Goal: Book appointment/travel/reservation

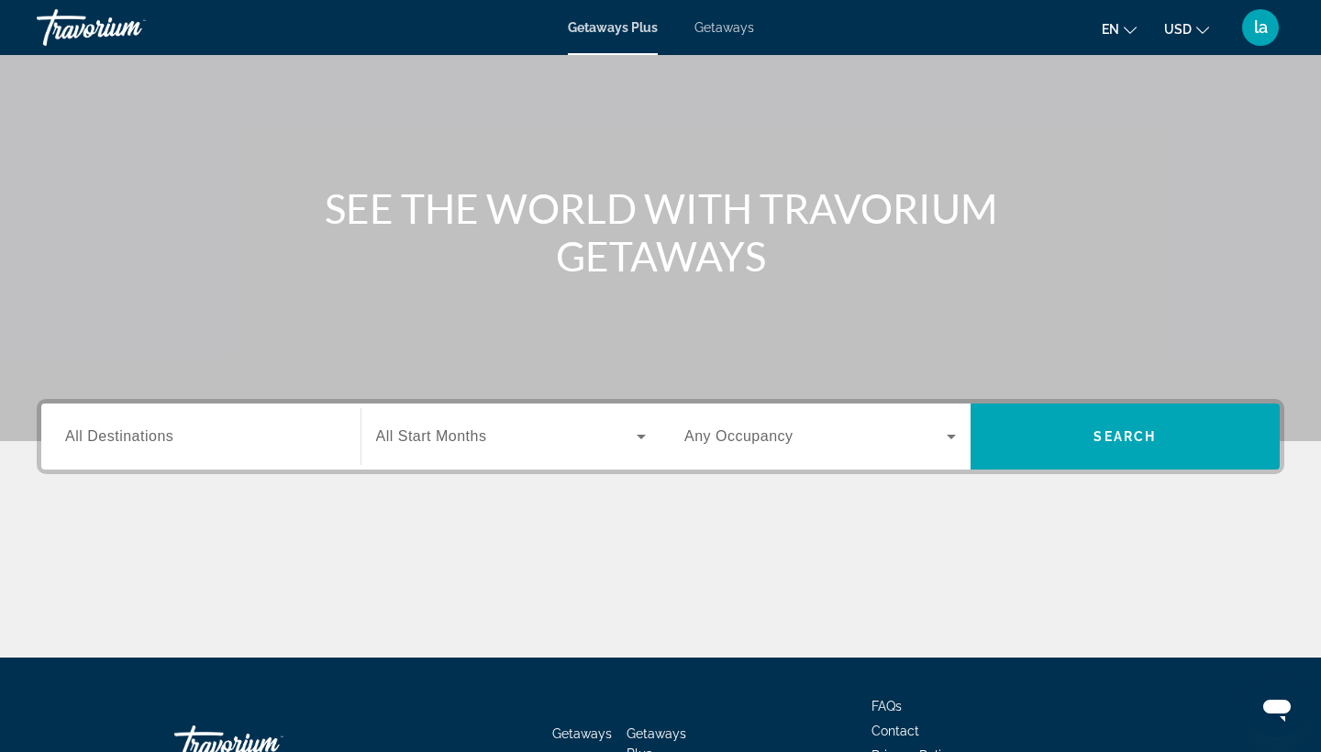
click at [148, 444] on span "All Destinations" at bounding box center [119, 436] width 108 height 16
click at [148, 444] on input "Destination All Destinations" at bounding box center [200, 437] width 271 height 22
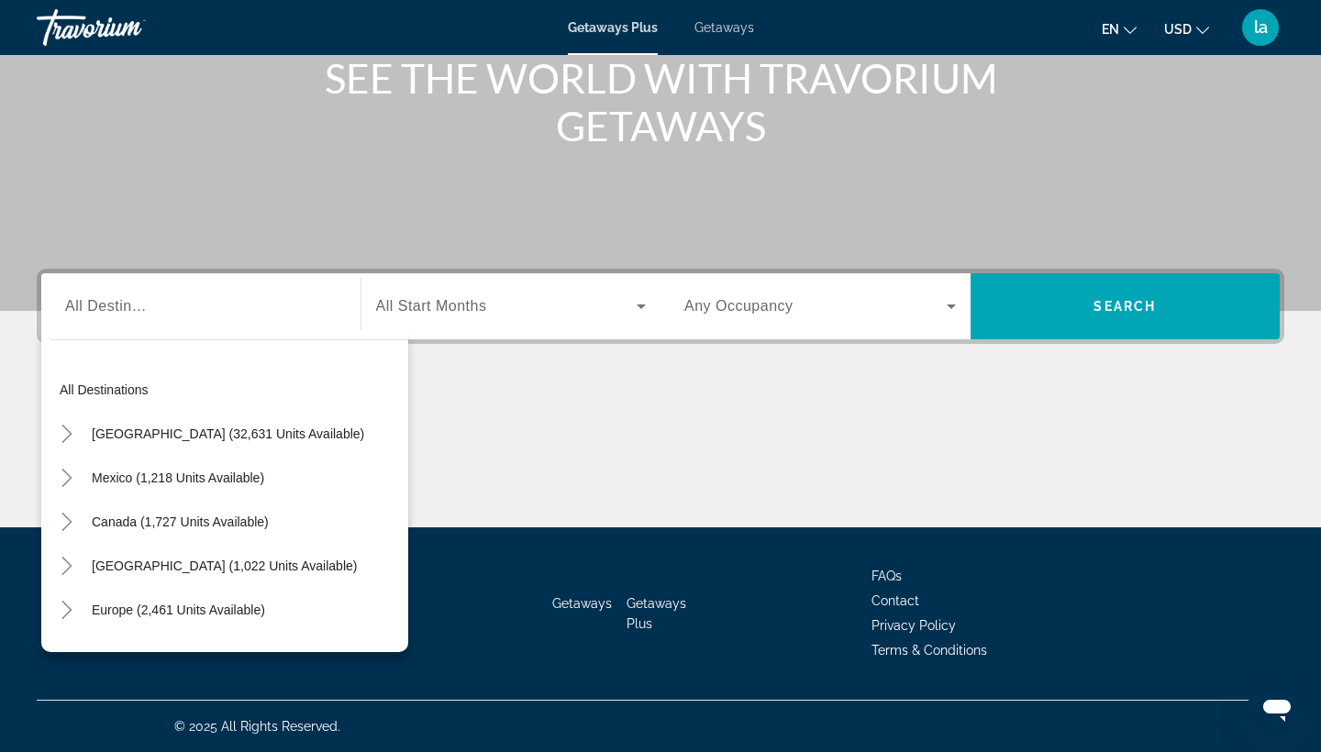
click at [188, 326] on div "Search widget" at bounding box center [200, 307] width 271 height 52
click at [159, 320] on div "Search widget" at bounding box center [200, 307] width 271 height 52
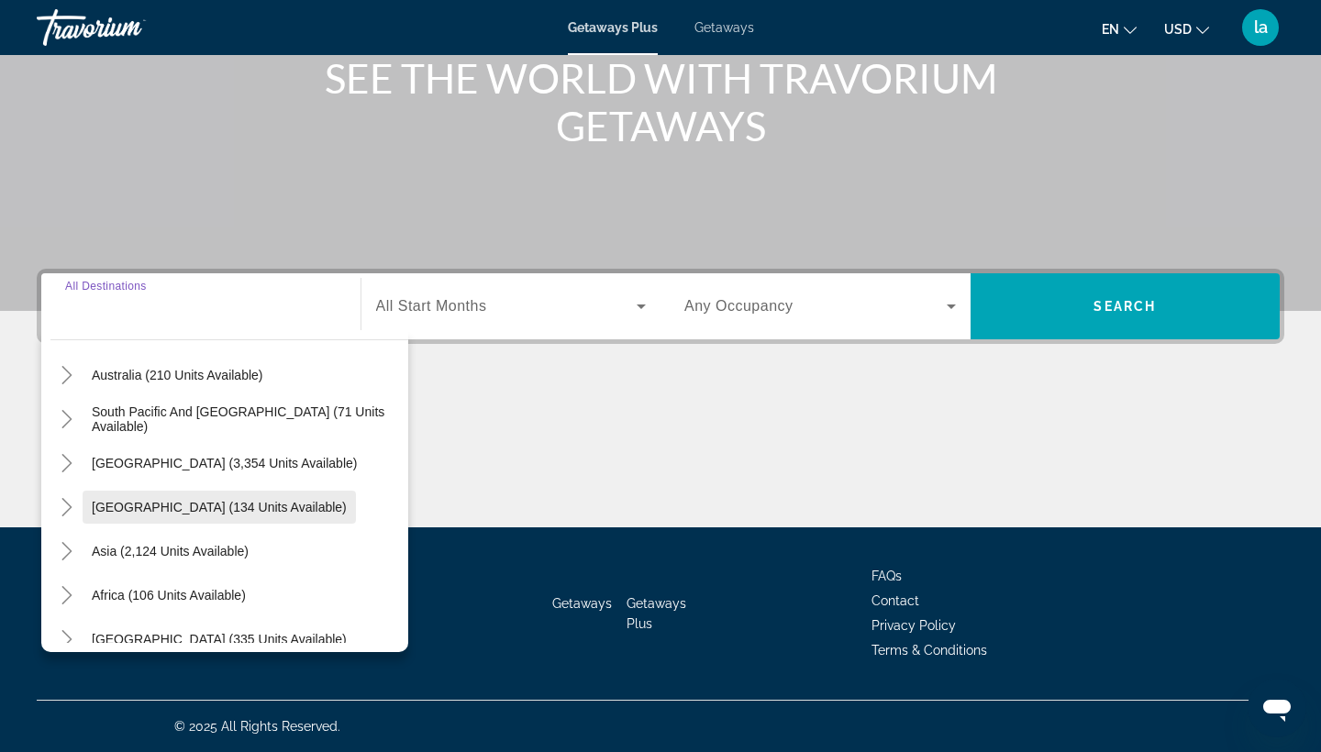
scroll to position [282, 0]
click at [194, 605] on span "Search widget" at bounding box center [169, 592] width 172 height 44
type input "**********"
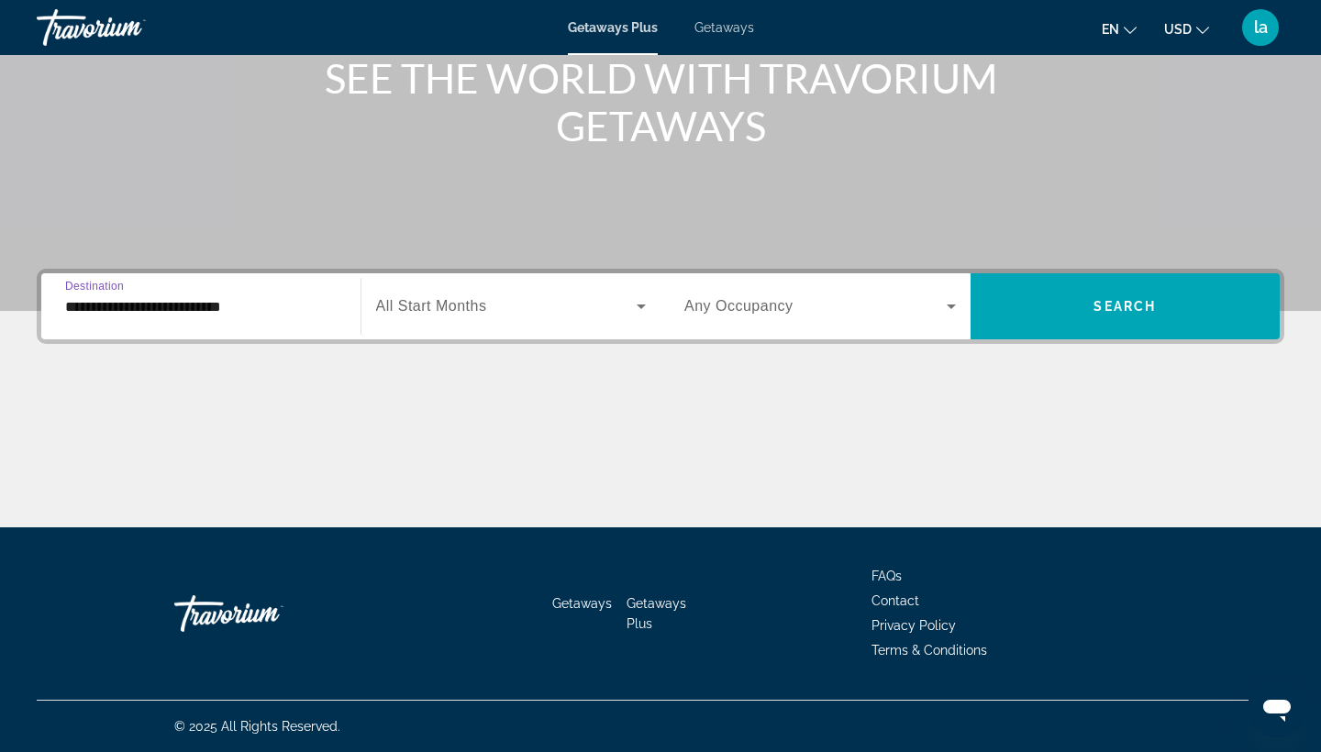
click at [508, 300] on span "Search widget" at bounding box center [506, 306] width 261 height 22
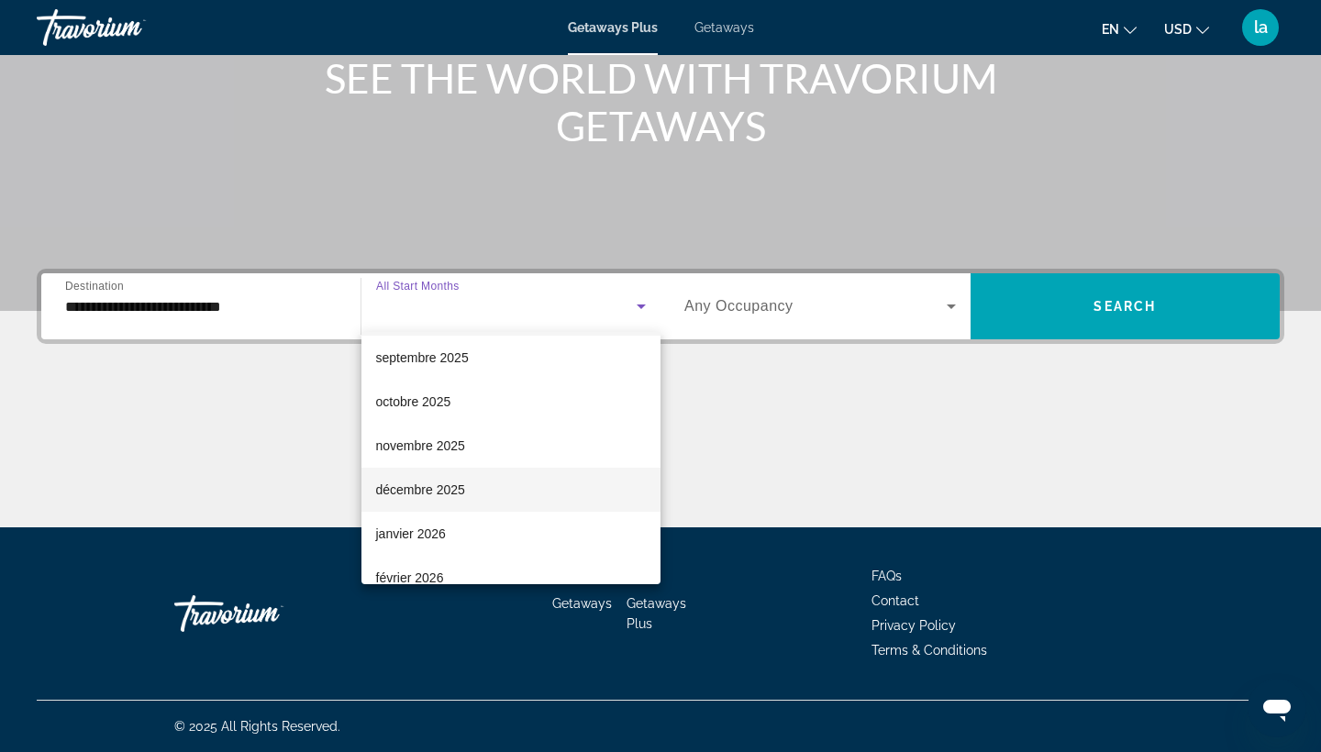
scroll to position [51, 0]
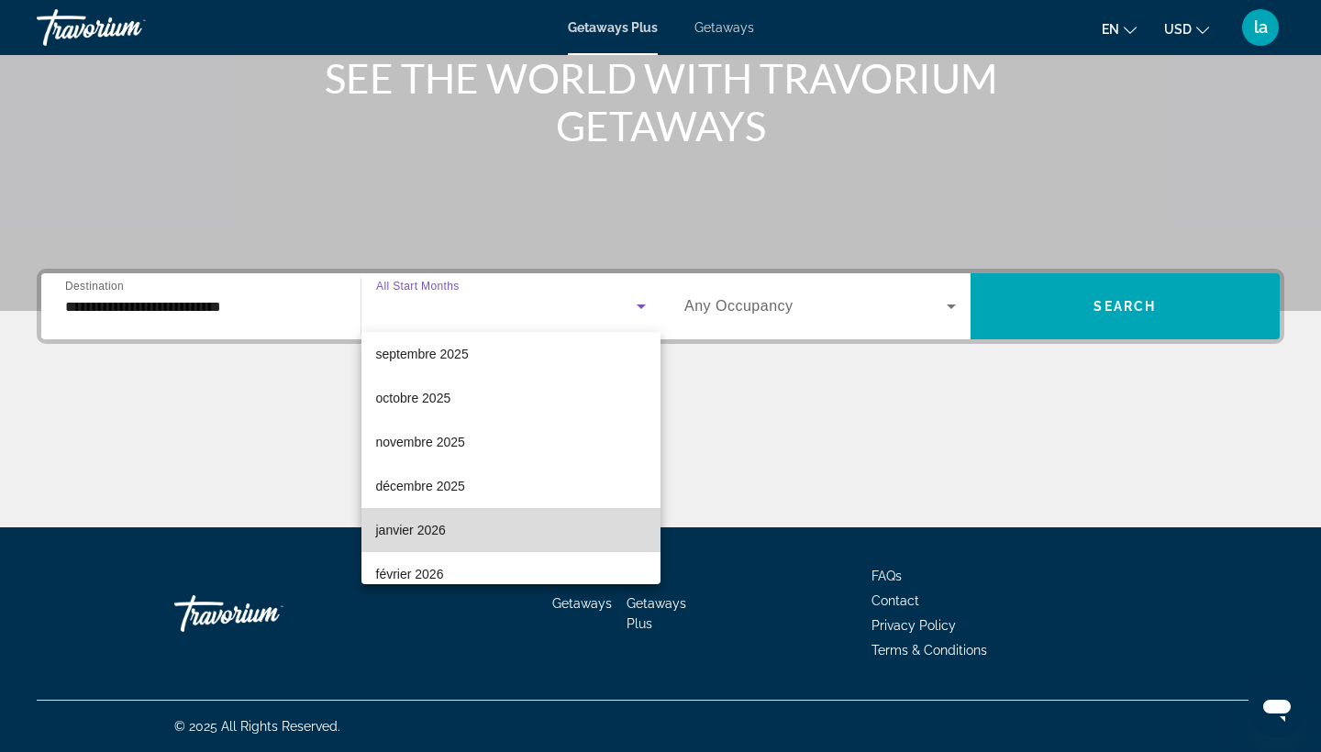
click at [451, 535] on mat-option "janvier 2026" at bounding box center [511, 530] width 300 height 44
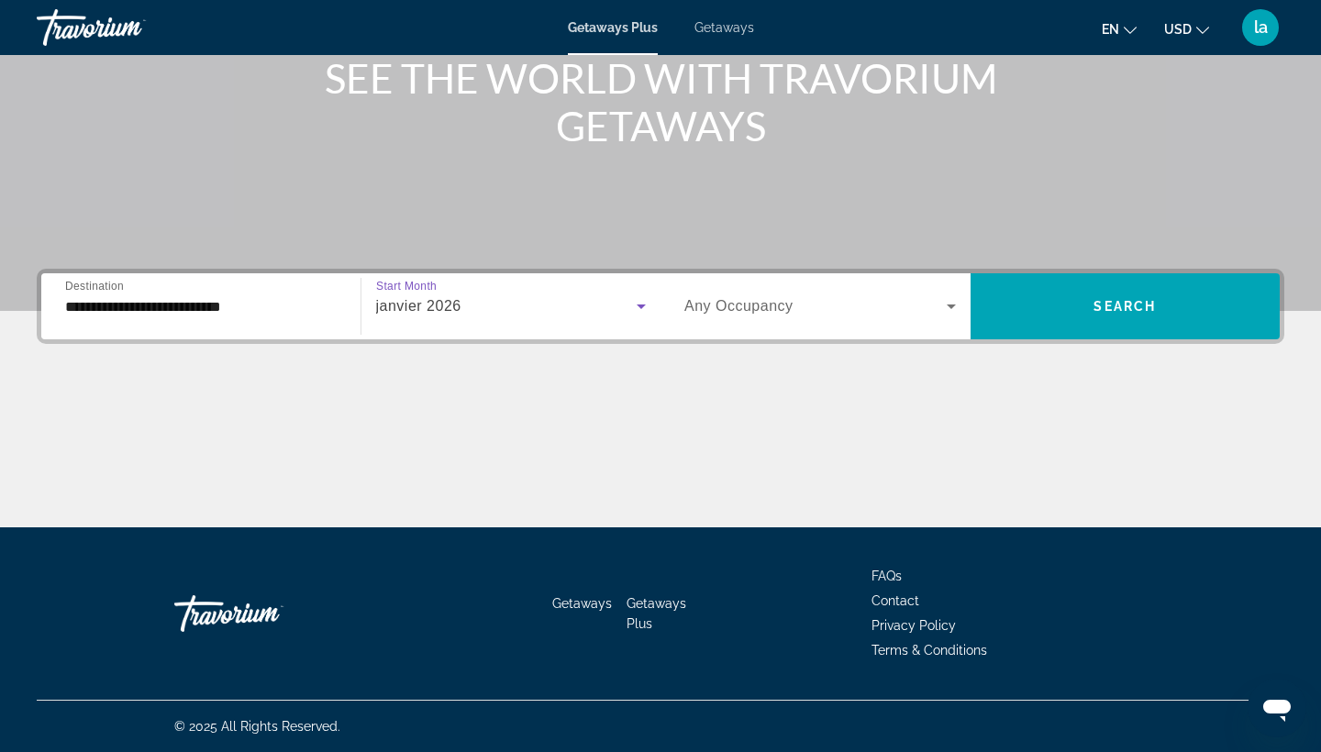
click at [799, 293] on div "Search widget" at bounding box center [819, 306] width 271 height 51
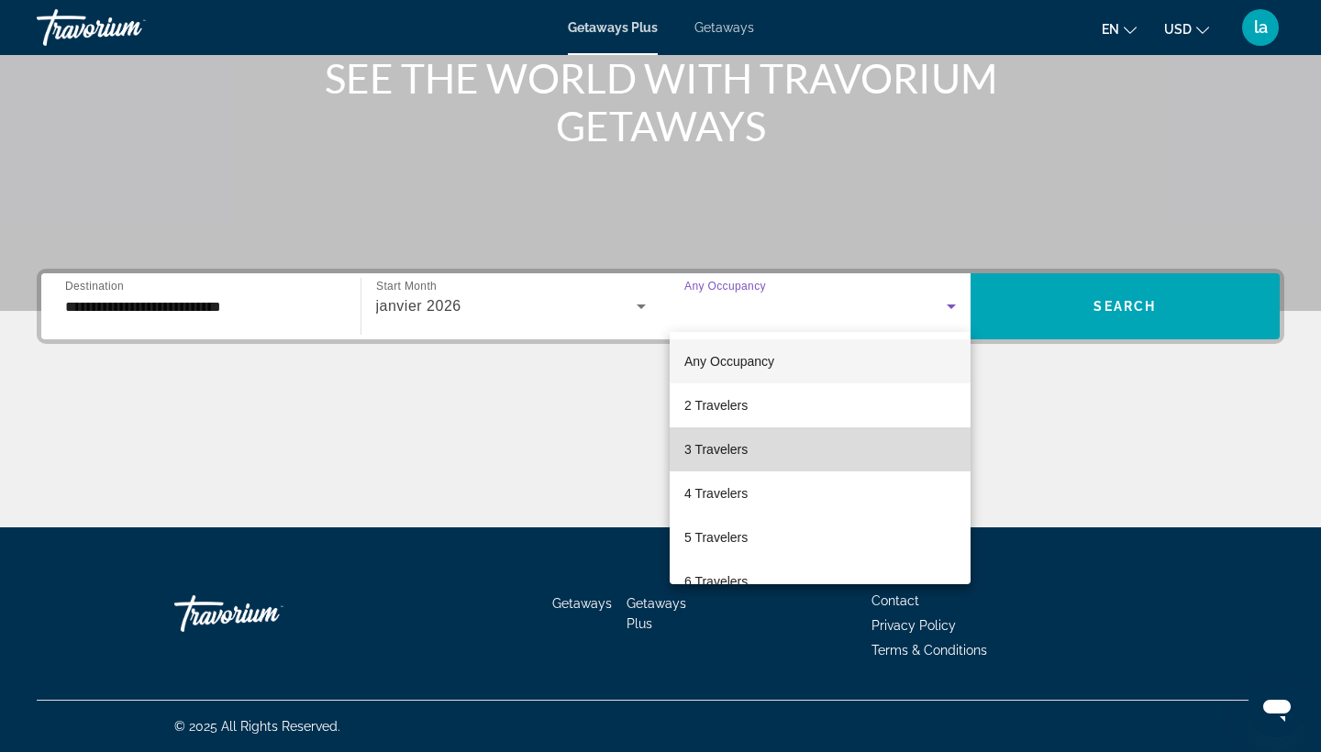
click at [749, 449] on mat-option "3 Travelers" at bounding box center [820, 449] width 301 height 44
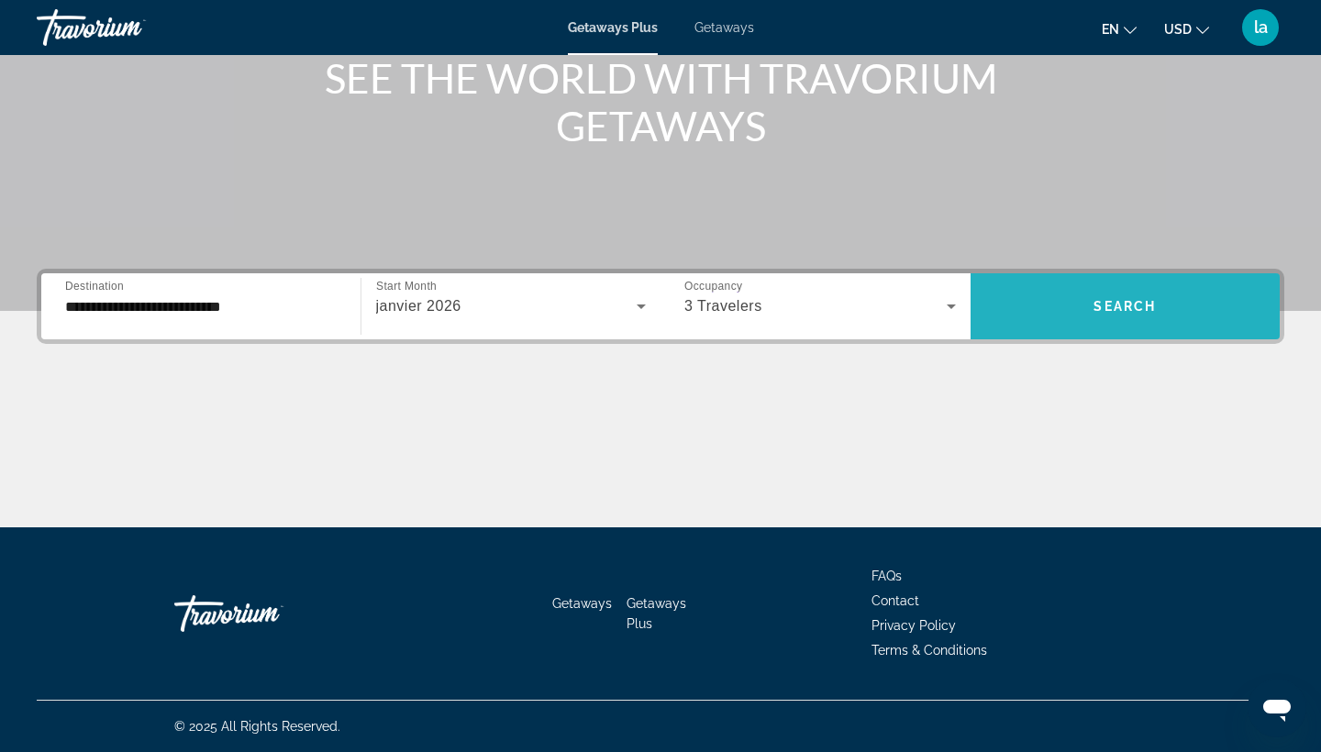
click at [1115, 293] on span "Search widget" at bounding box center [1125, 306] width 310 height 44
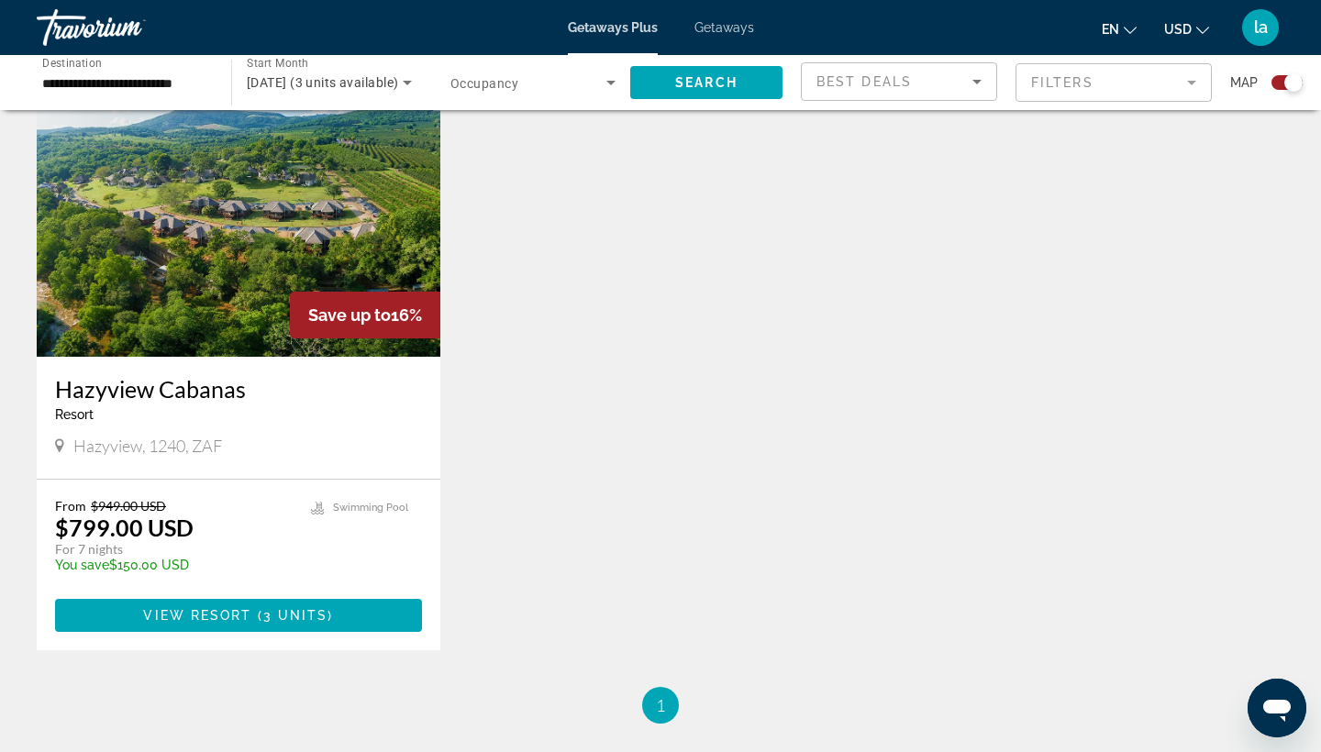
scroll to position [627, 0]
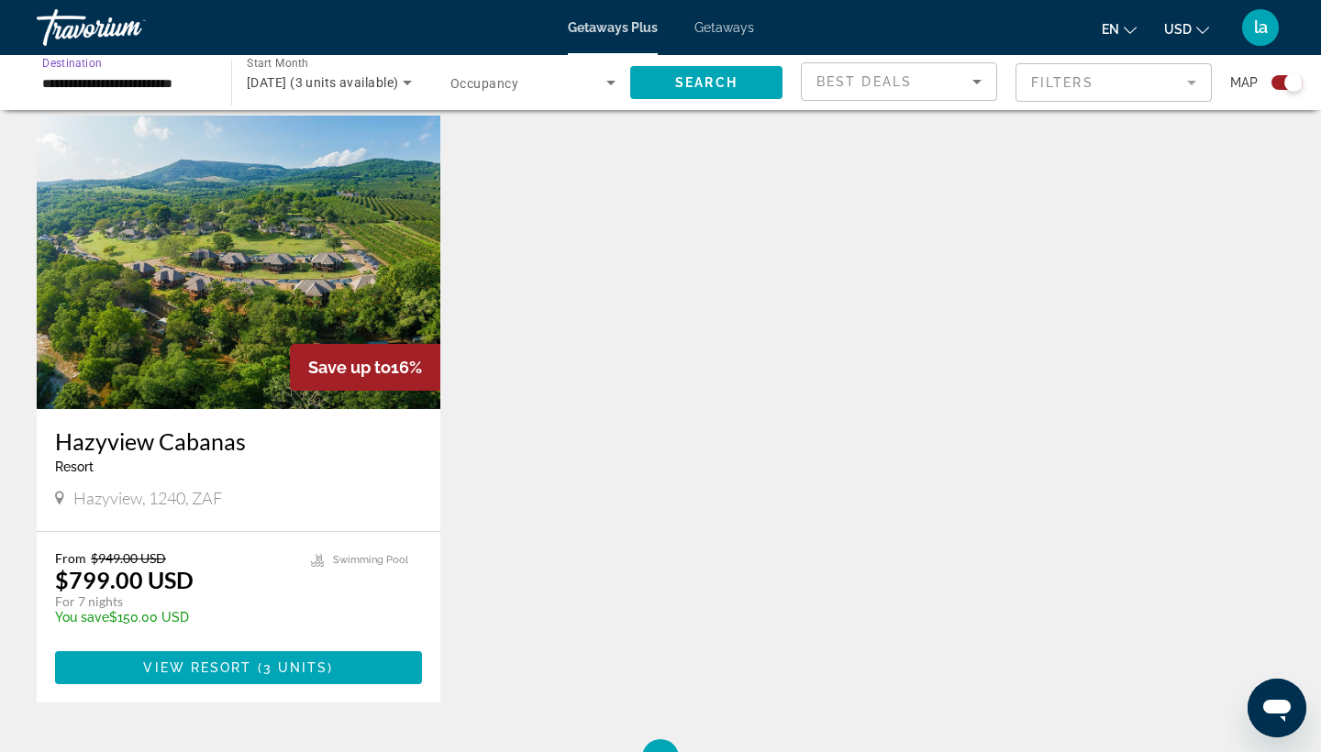
click at [186, 82] on input "**********" at bounding box center [124, 83] width 165 height 22
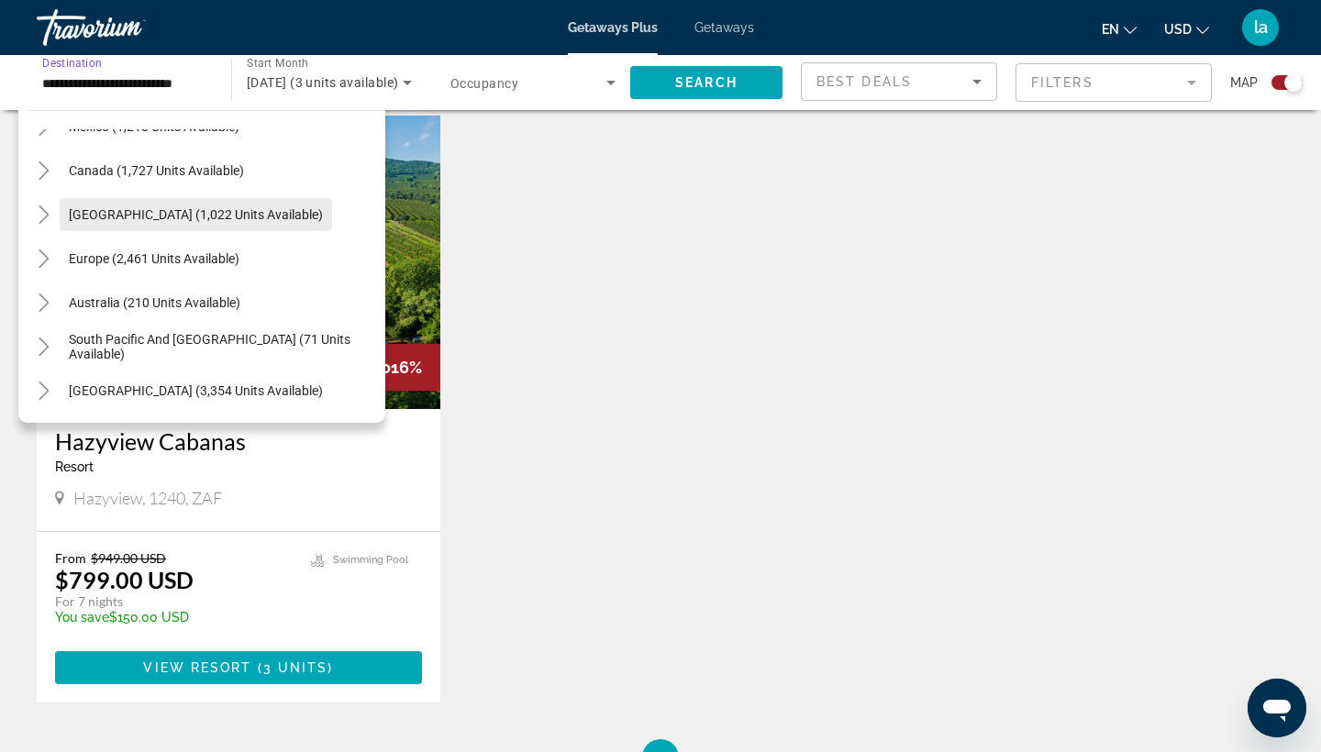
scroll to position [119, 0]
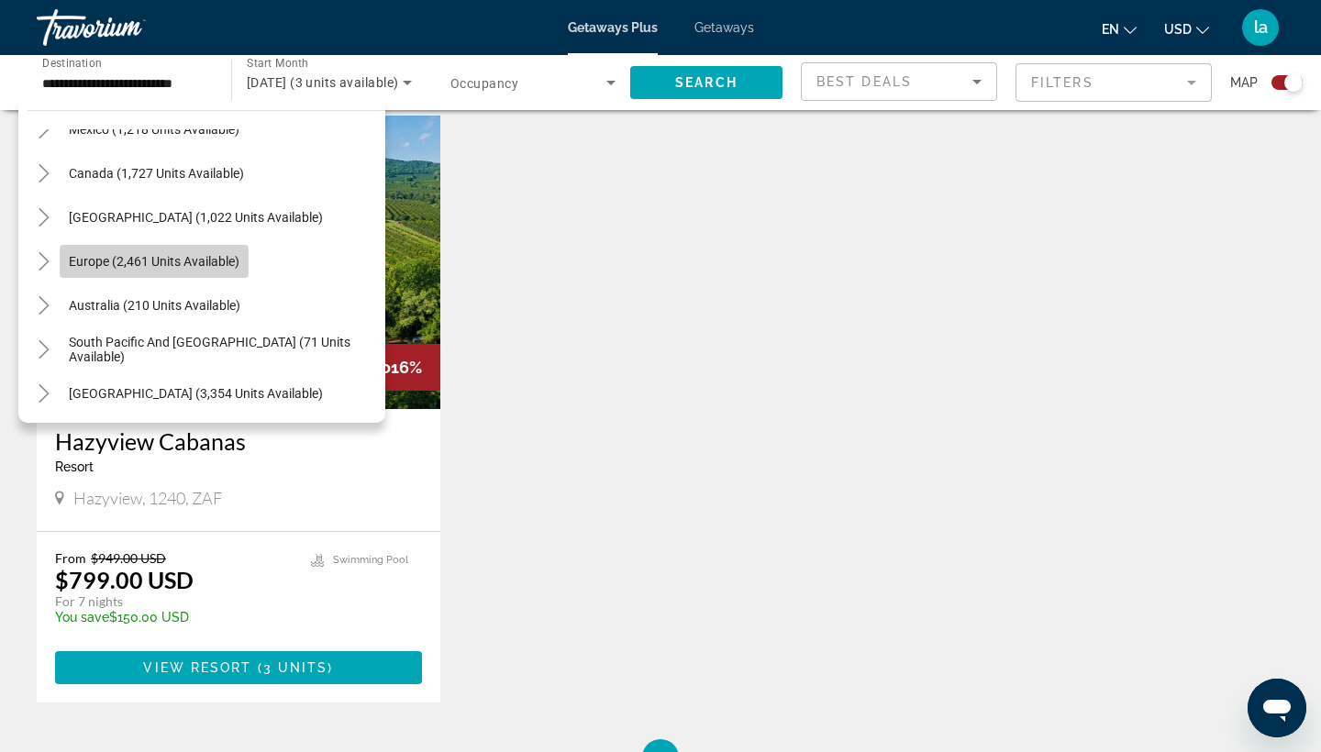
click at [174, 271] on span "Search widget" at bounding box center [154, 261] width 189 height 44
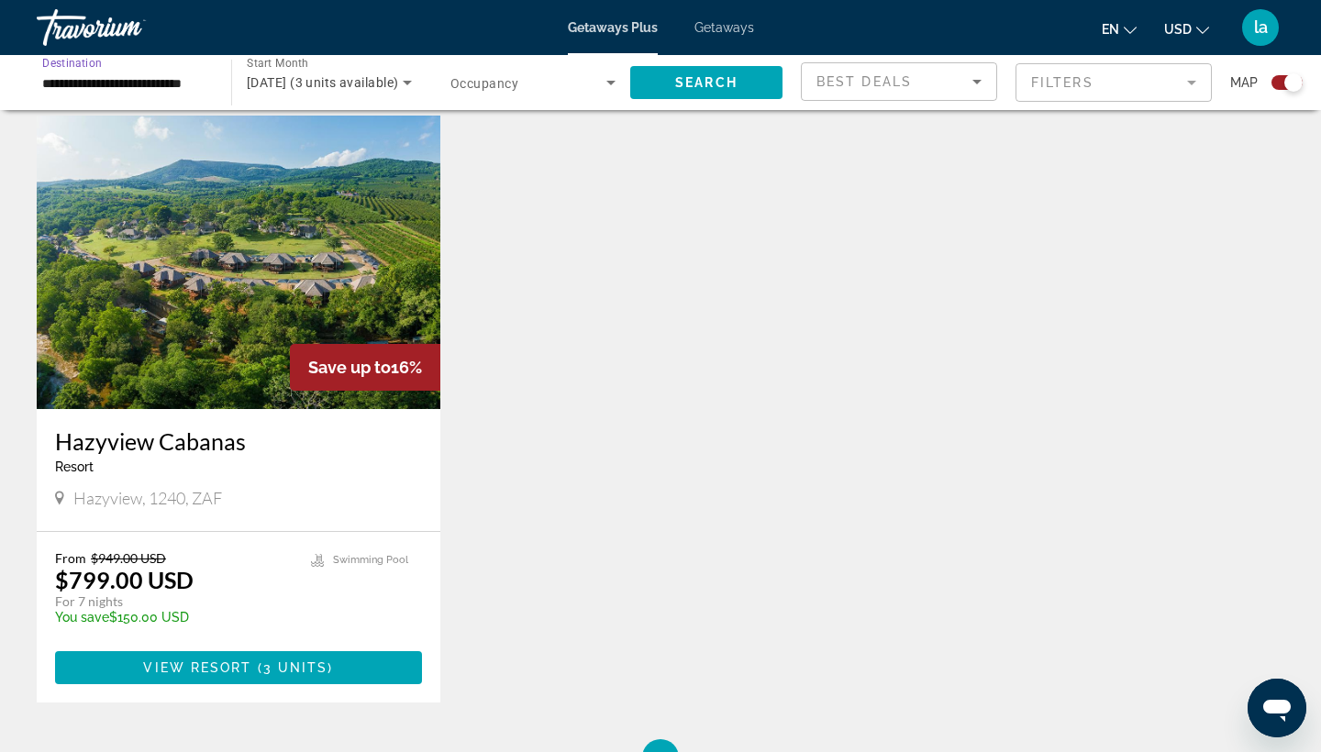
click at [388, 82] on span "[DATE] (3 units available)" at bounding box center [322, 82] width 151 height 15
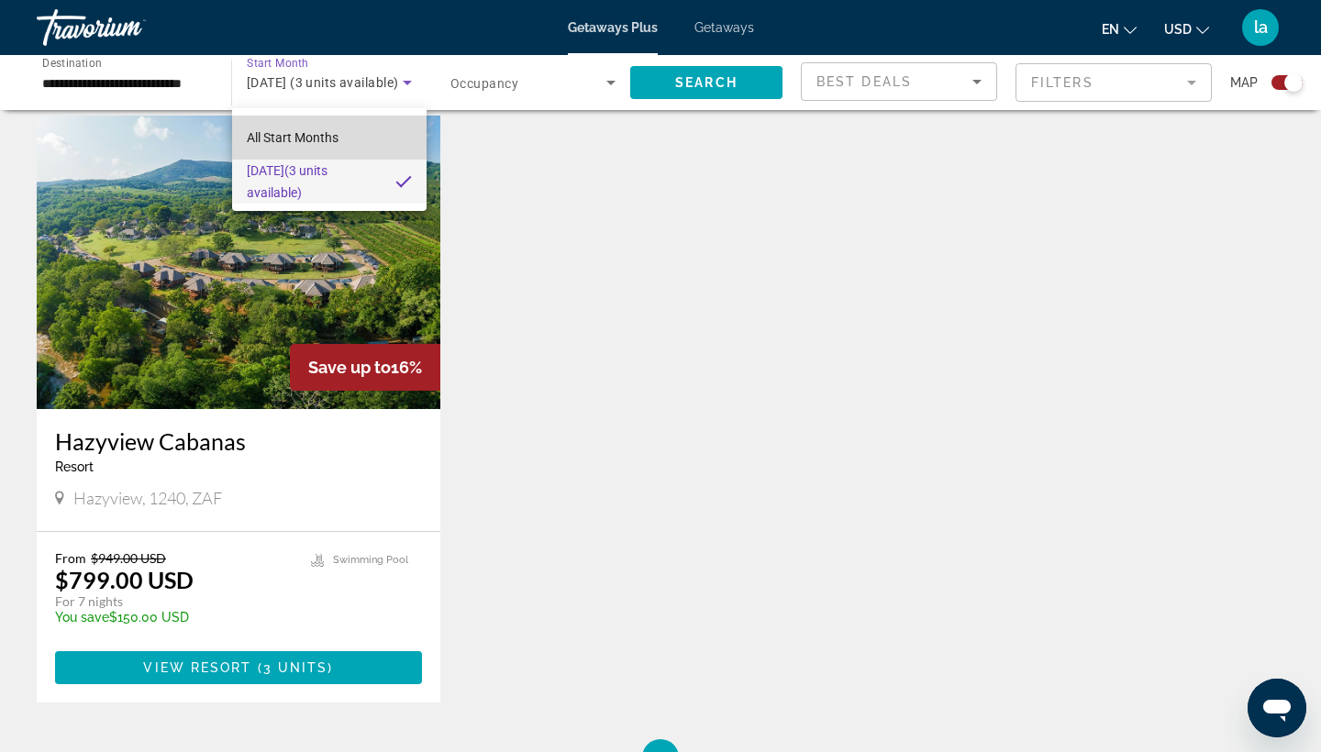
click at [363, 139] on mat-option "All Start Months" at bounding box center [329, 138] width 194 height 44
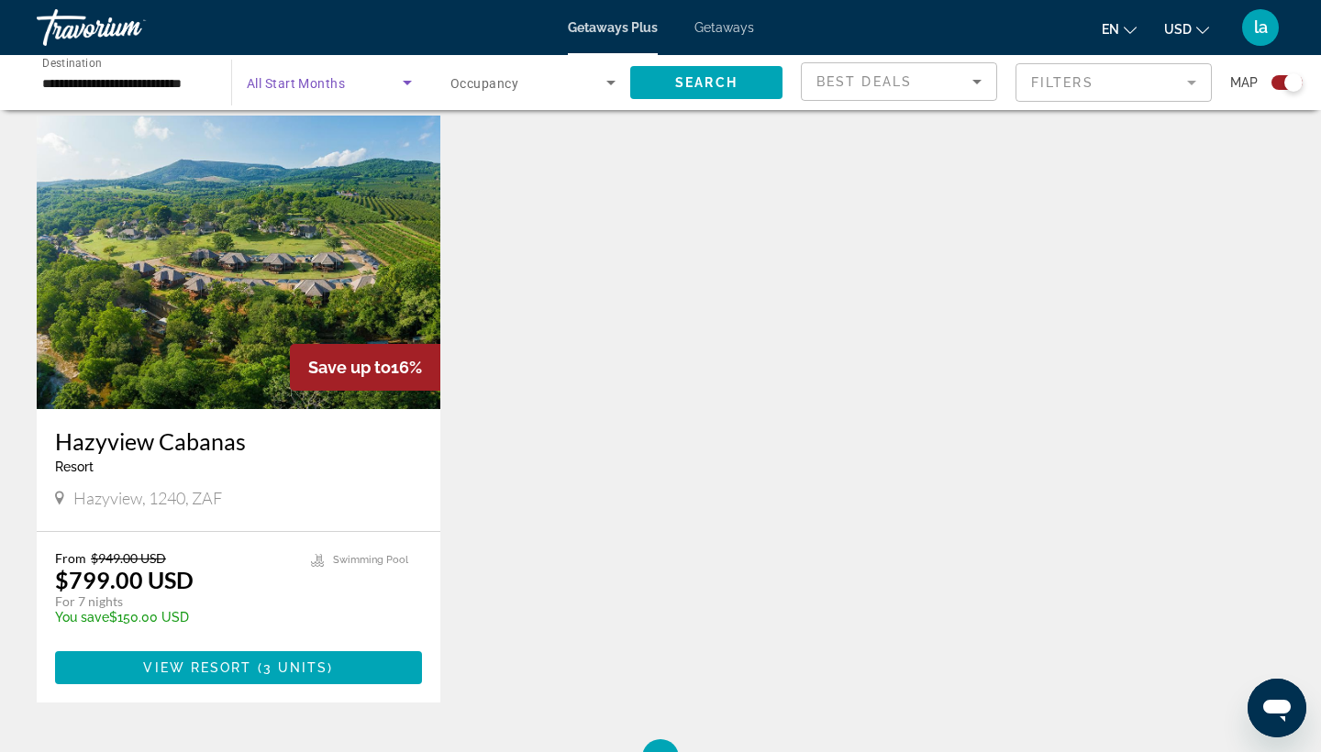
click at [404, 78] on icon "Search widget" at bounding box center [407, 83] width 22 height 22
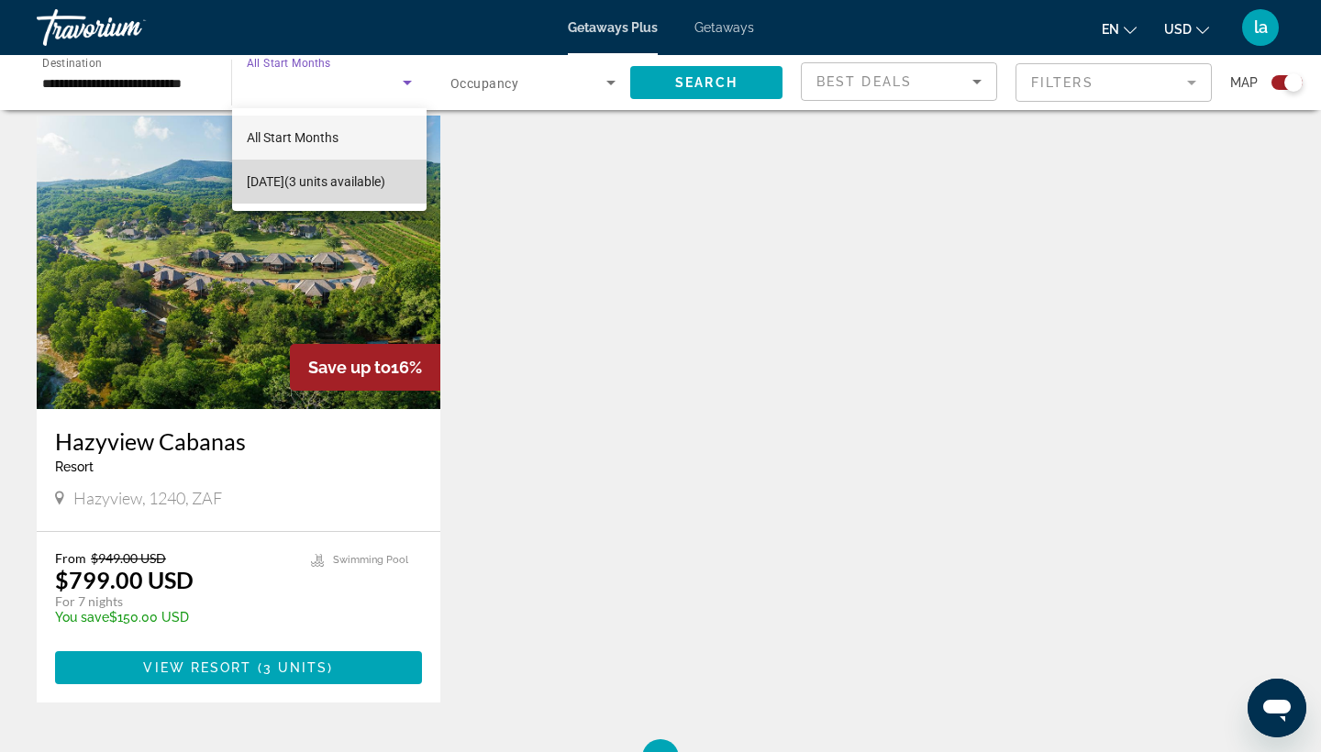
click at [365, 181] on span "[DATE] (3 units available)" at bounding box center [316, 182] width 138 height 22
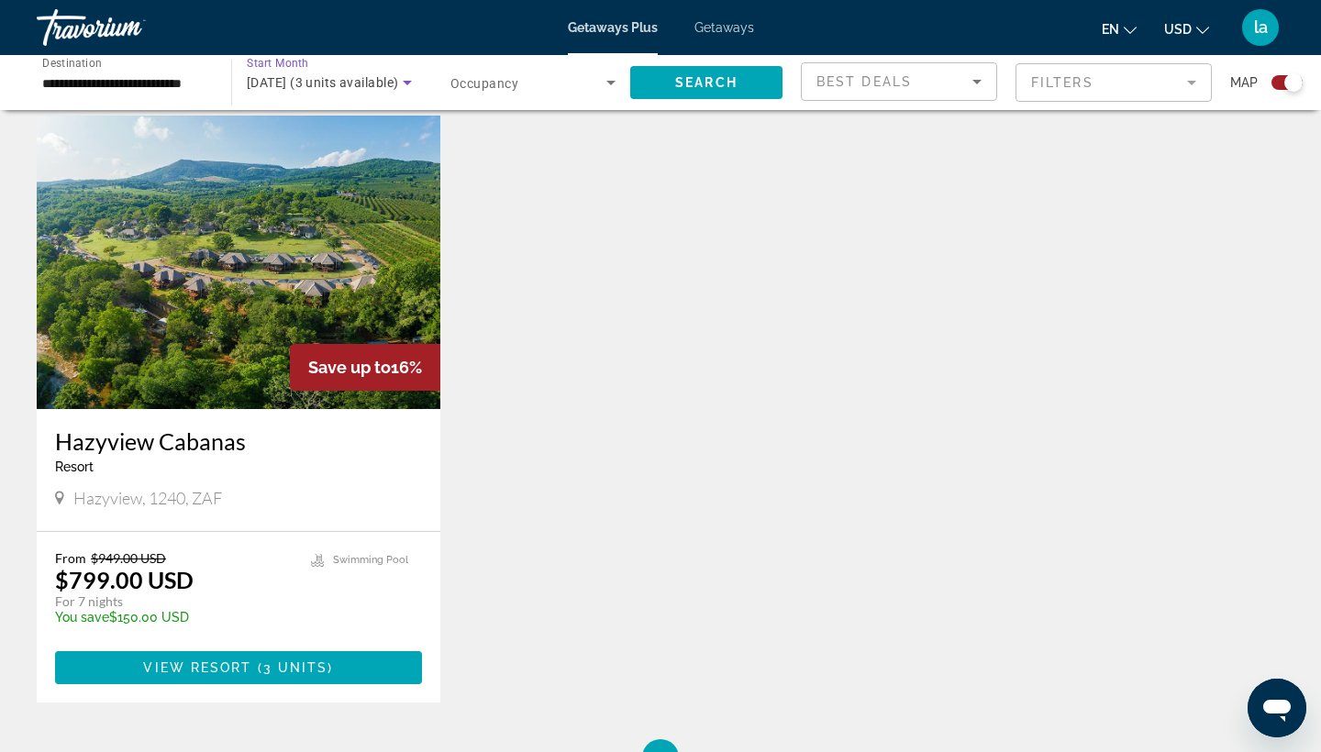
click at [509, 97] on div "Search widget" at bounding box center [532, 82] width 165 height 51
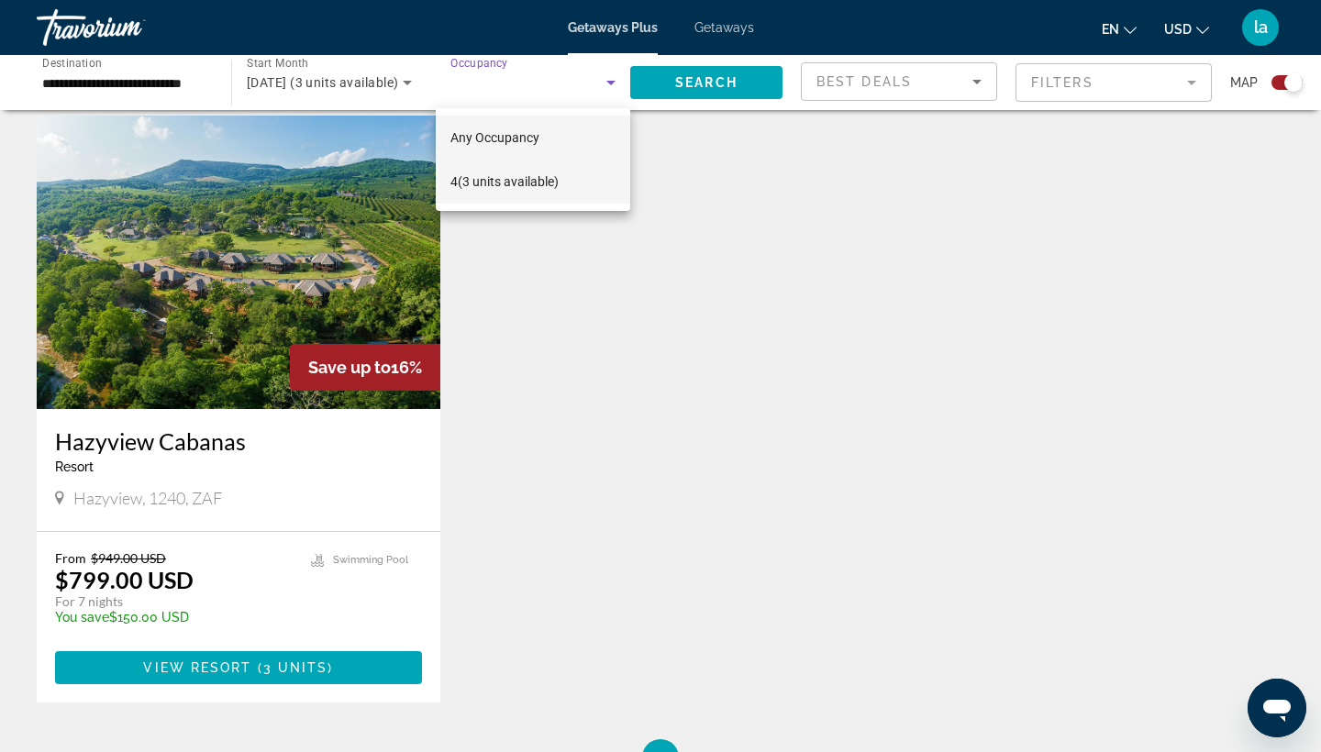
click at [529, 181] on span "4 (3 units available)" at bounding box center [504, 182] width 108 height 22
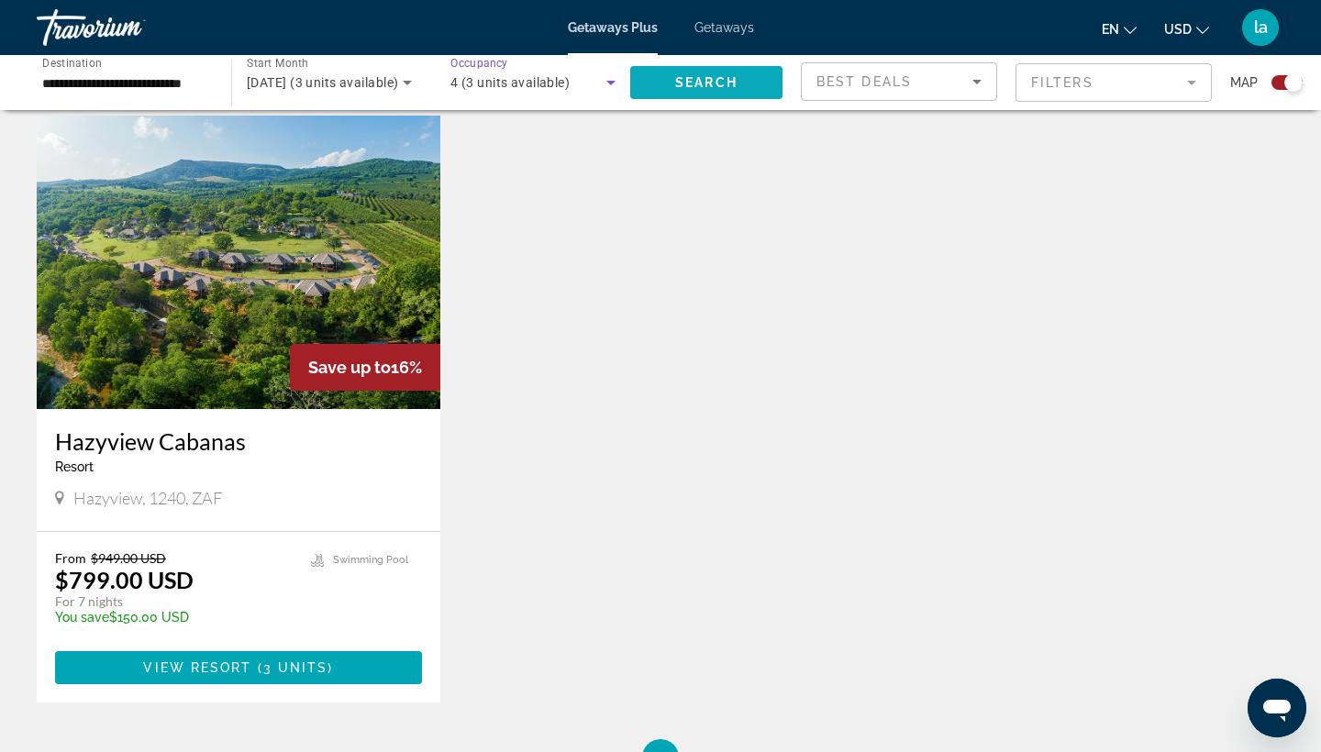
click at [709, 85] on span "Search" at bounding box center [706, 82] width 62 height 15
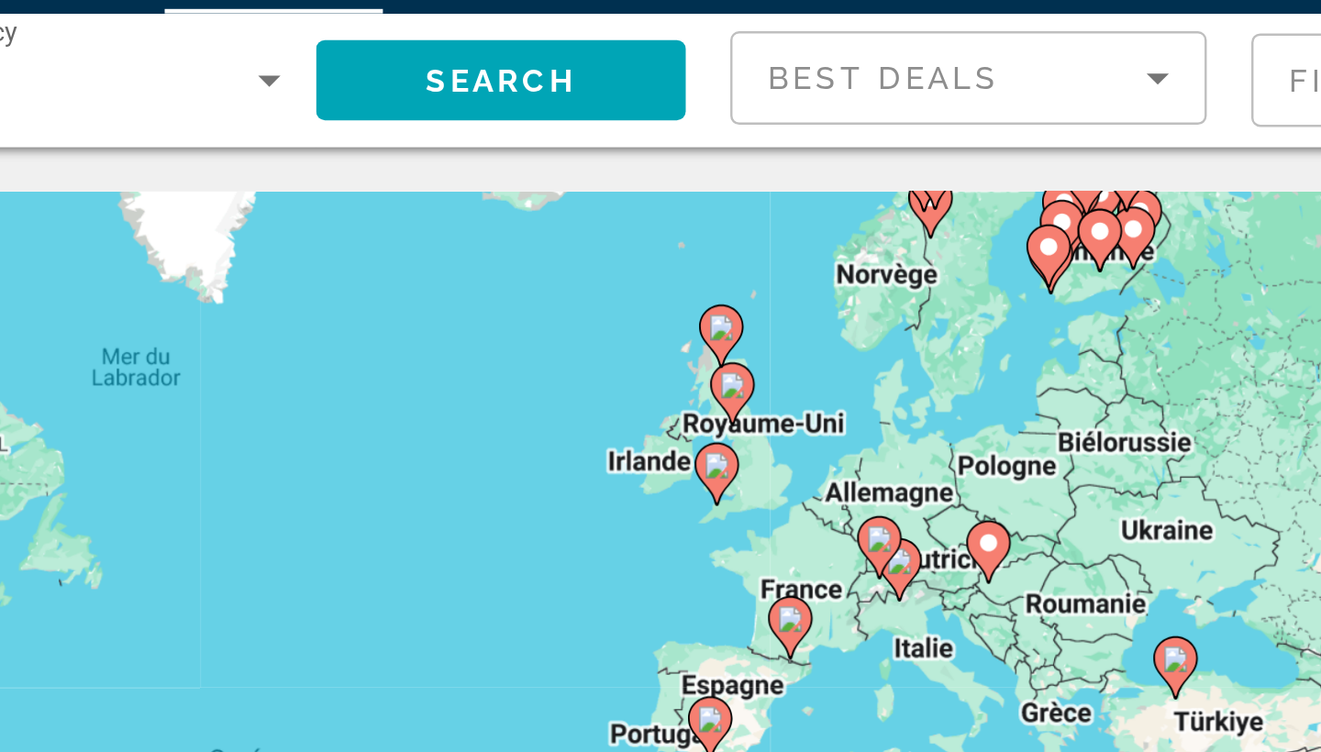
click at [875, 123] on icon "Main content" at bounding box center [883, 135] width 17 height 24
type input "**********"
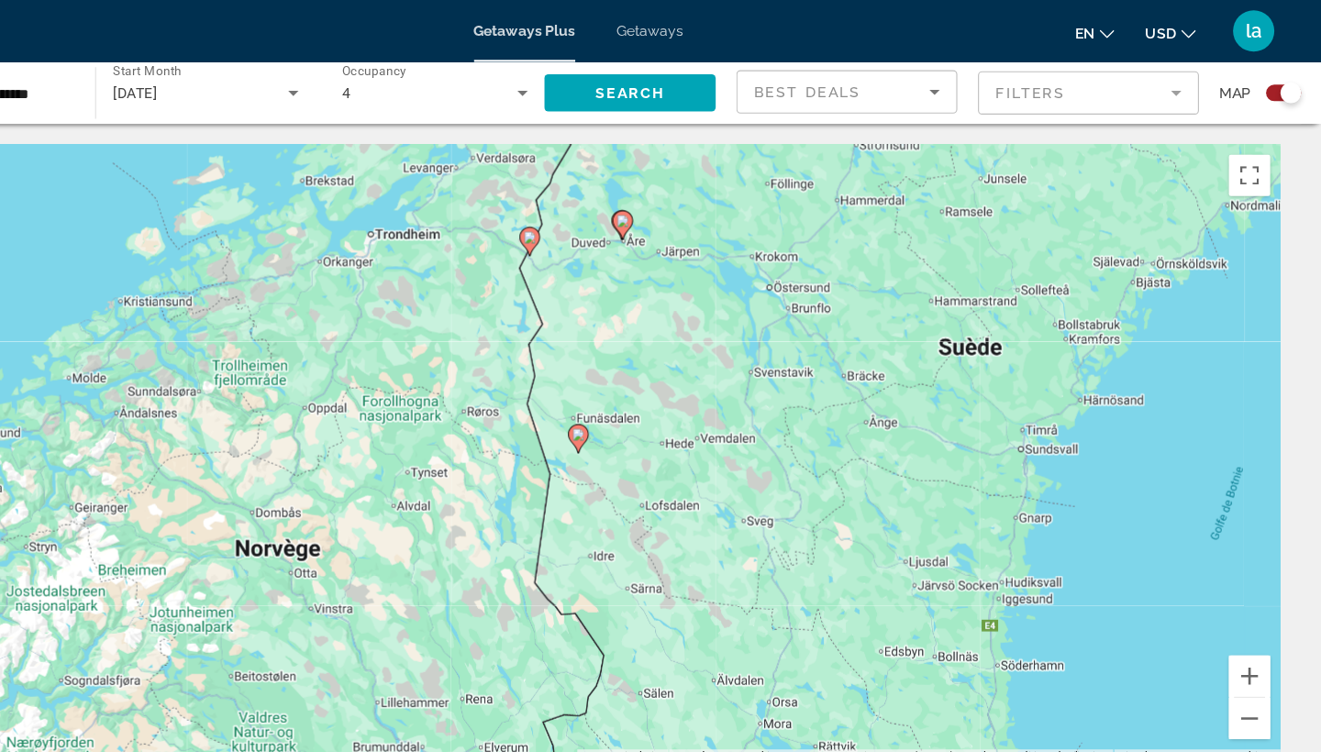
click at [655, 388] on image "Main content" at bounding box center [660, 386] width 11 height 11
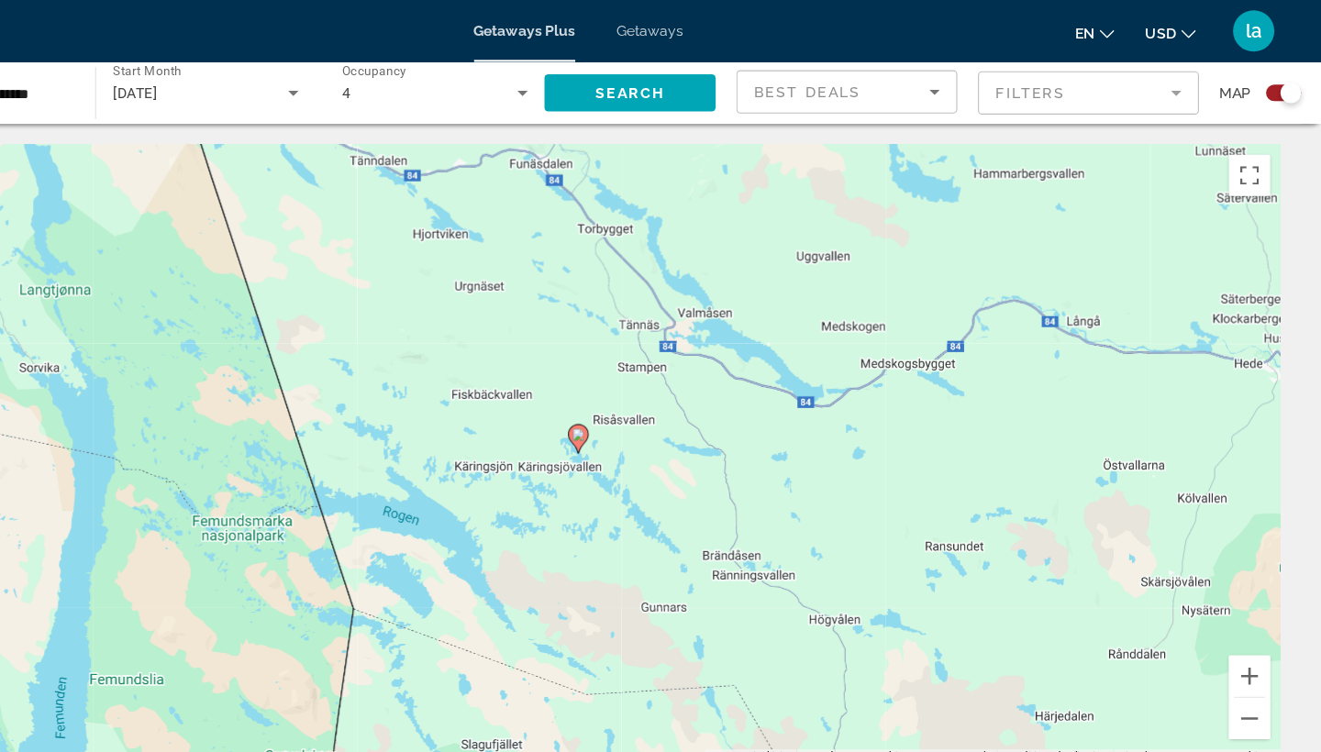
click at [655, 388] on image "Main content" at bounding box center [660, 386] width 11 height 11
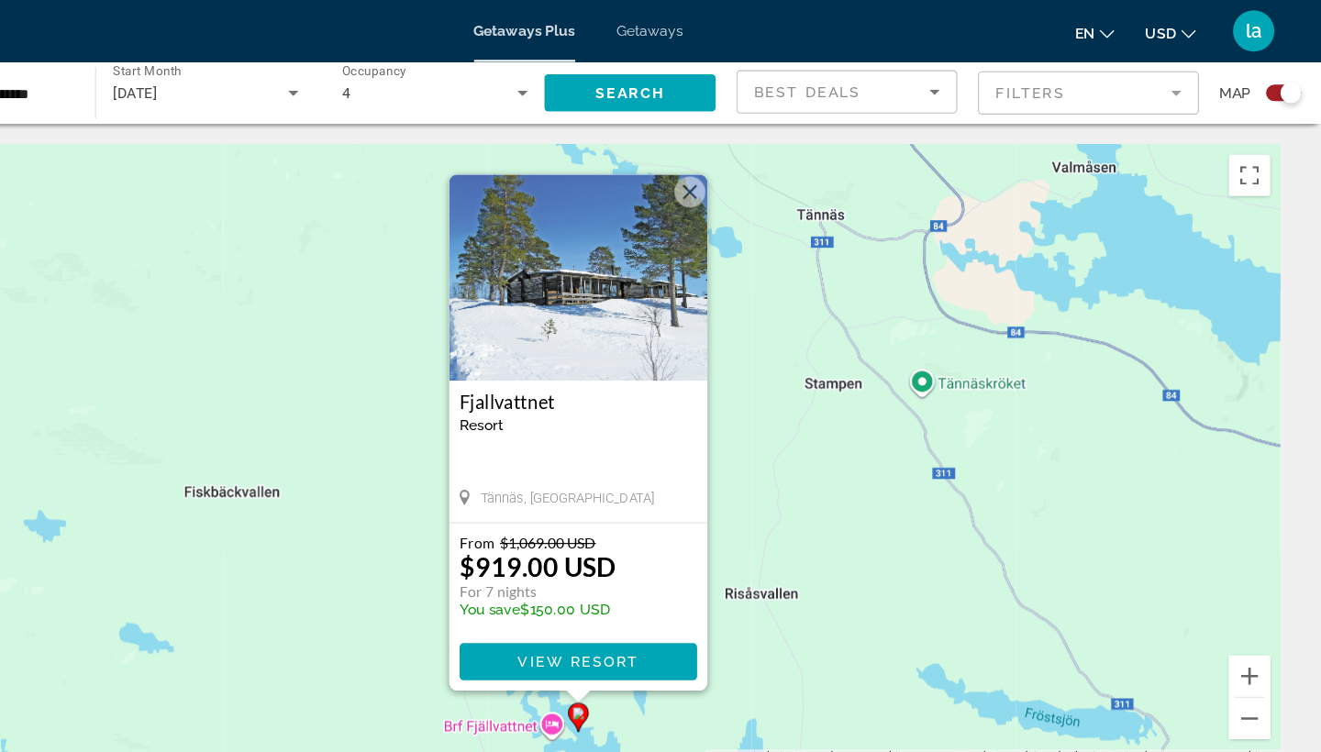
click at [559, 239] on img "Main content" at bounding box center [660, 246] width 229 height 183
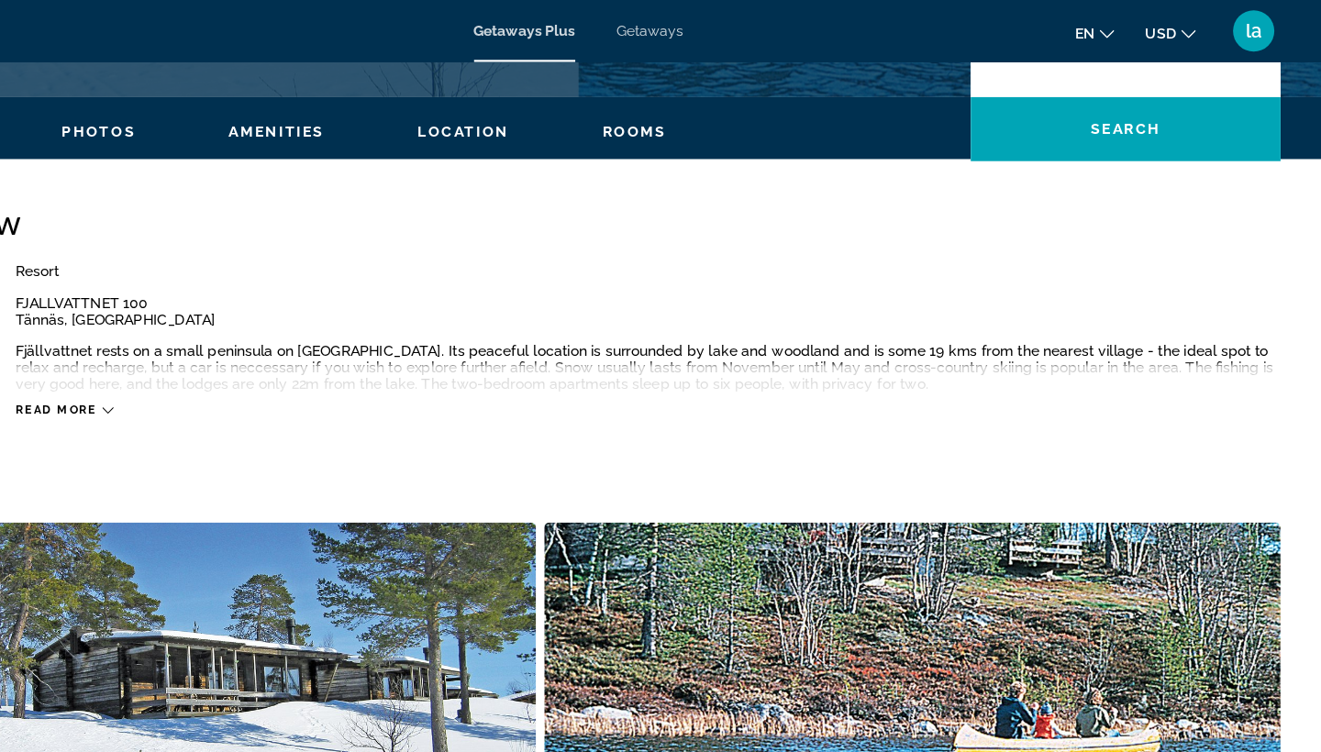
scroll to position [503, 0]
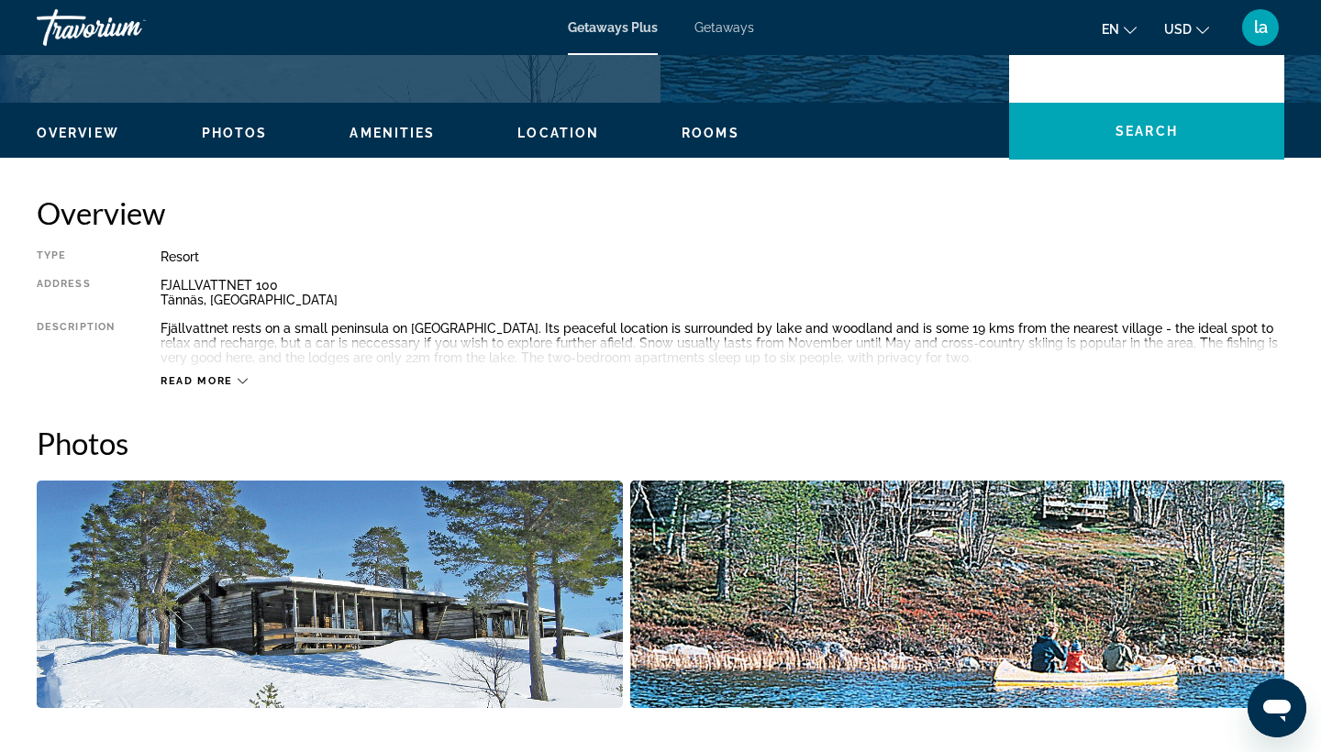
click at [1129, 29] on icon "Change language" at bounding box center [1129, 30] width 13 height 13
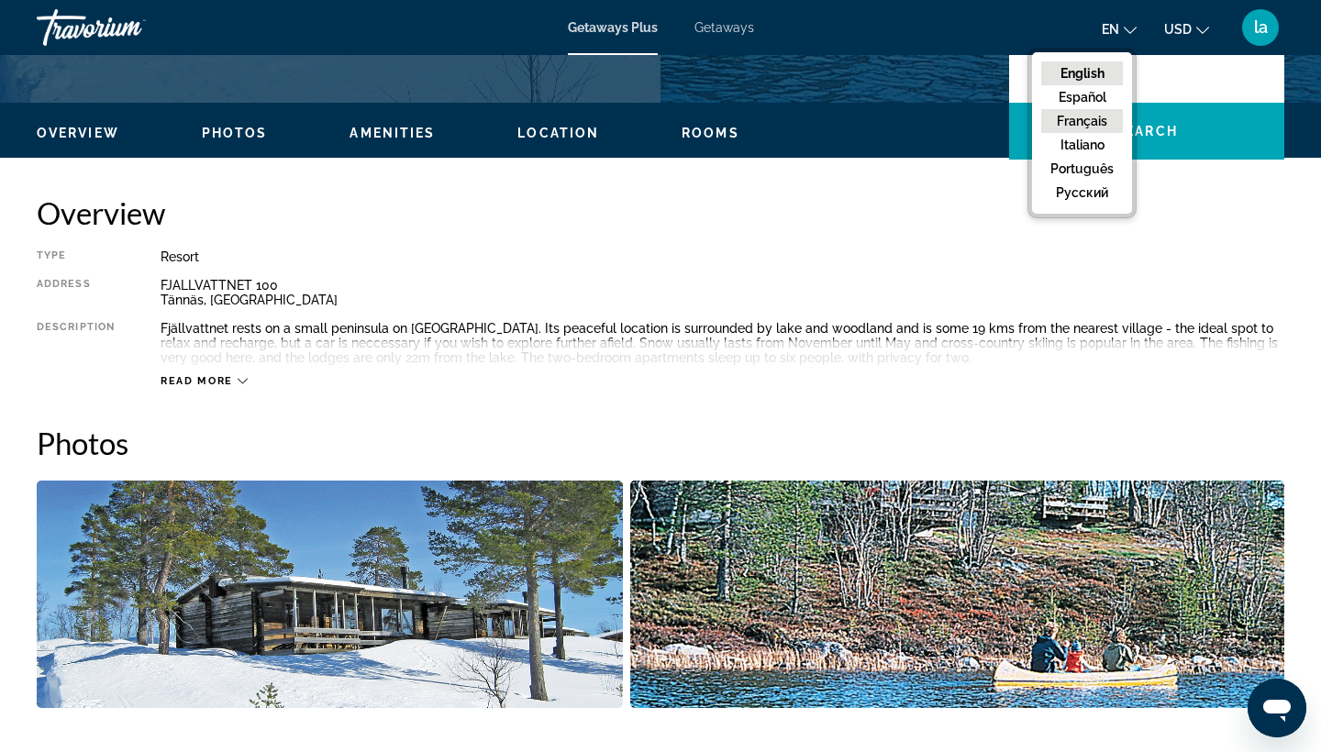
click at [1094, 120] on button "Français" at bounding box center [1082, 121] width 82 height 24
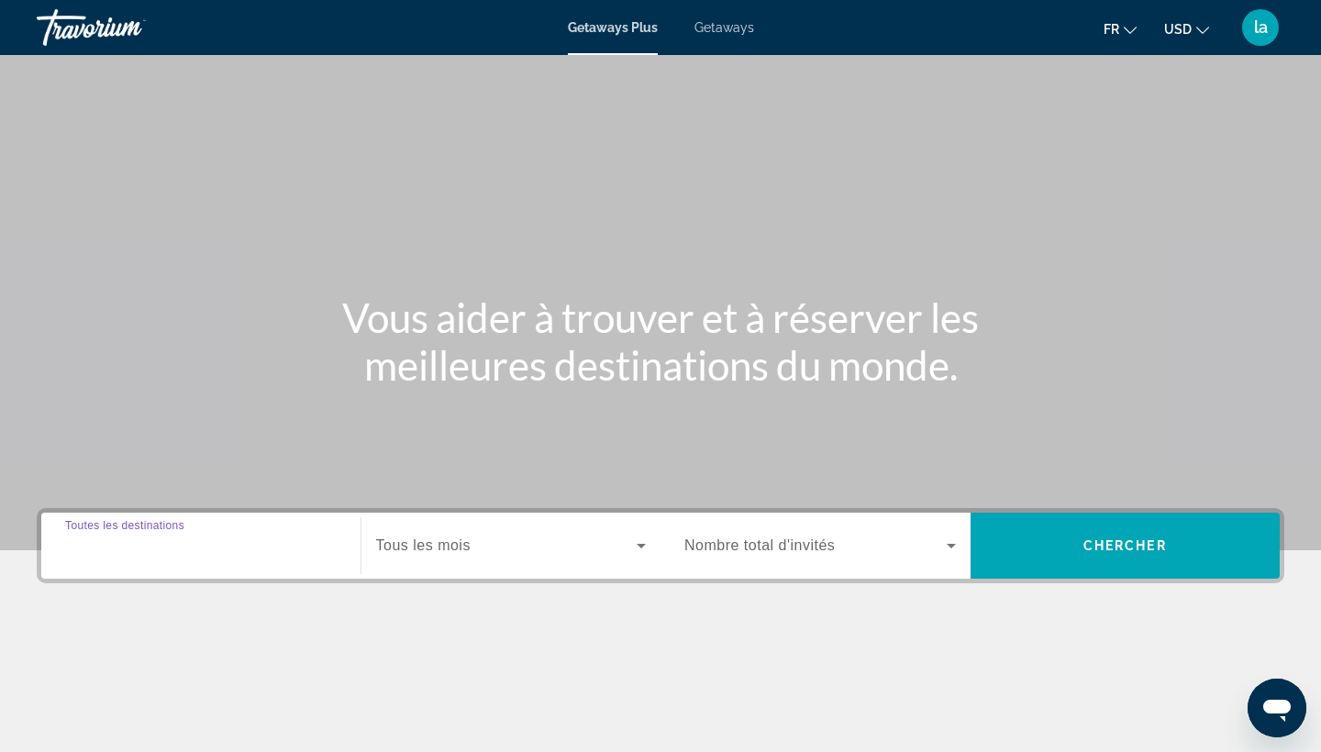
click at [305, 543] on input "Destination Toutes les destinations" at bounding box center [200, 547] width 271 height 22
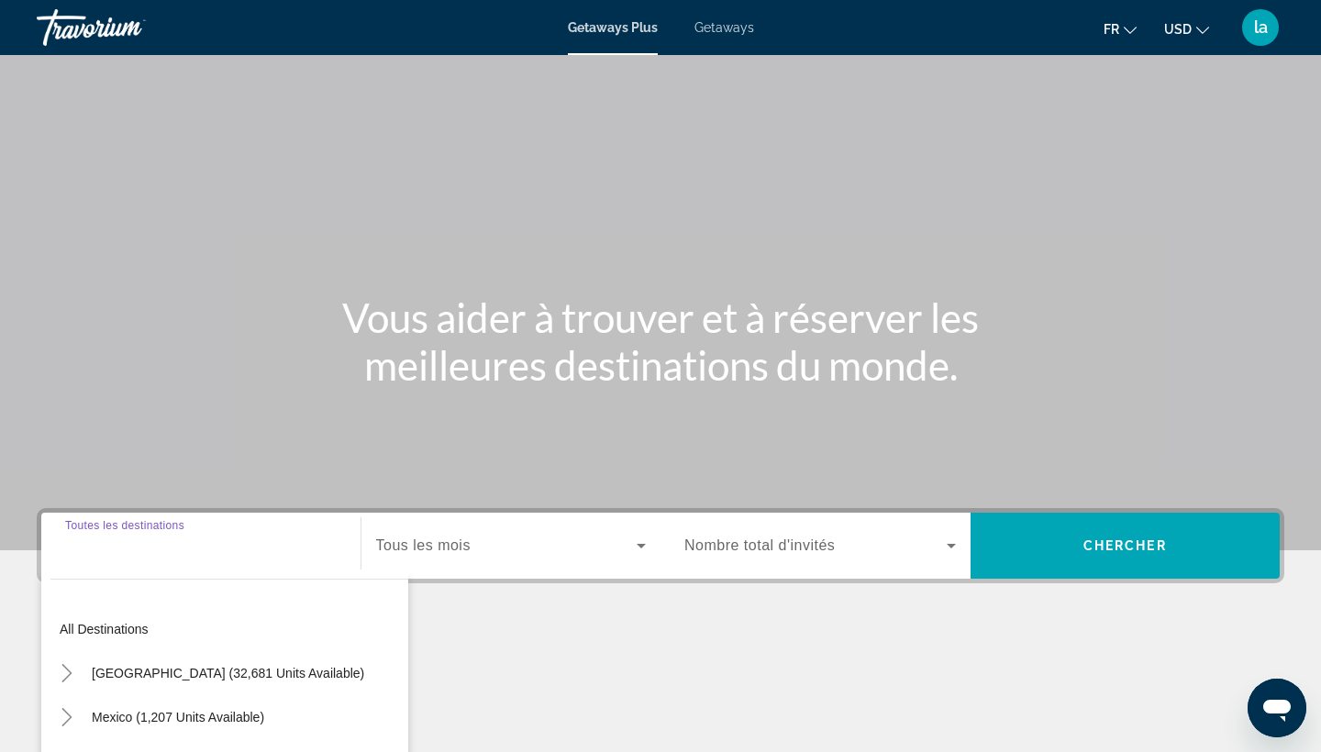
scroll to position [239, 0]
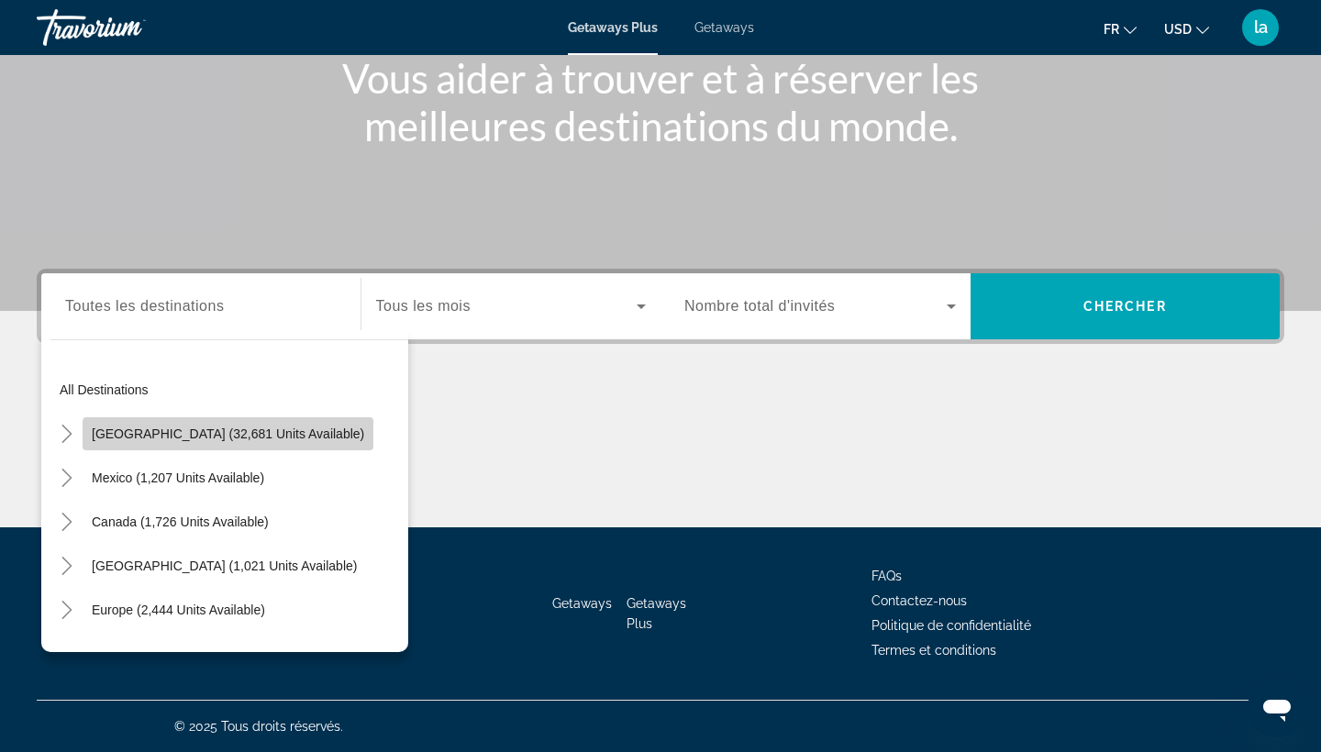
click at [249, 445] on span "Search widget" at bounding box center [228, 434] width 291 height 44
type input "**********"
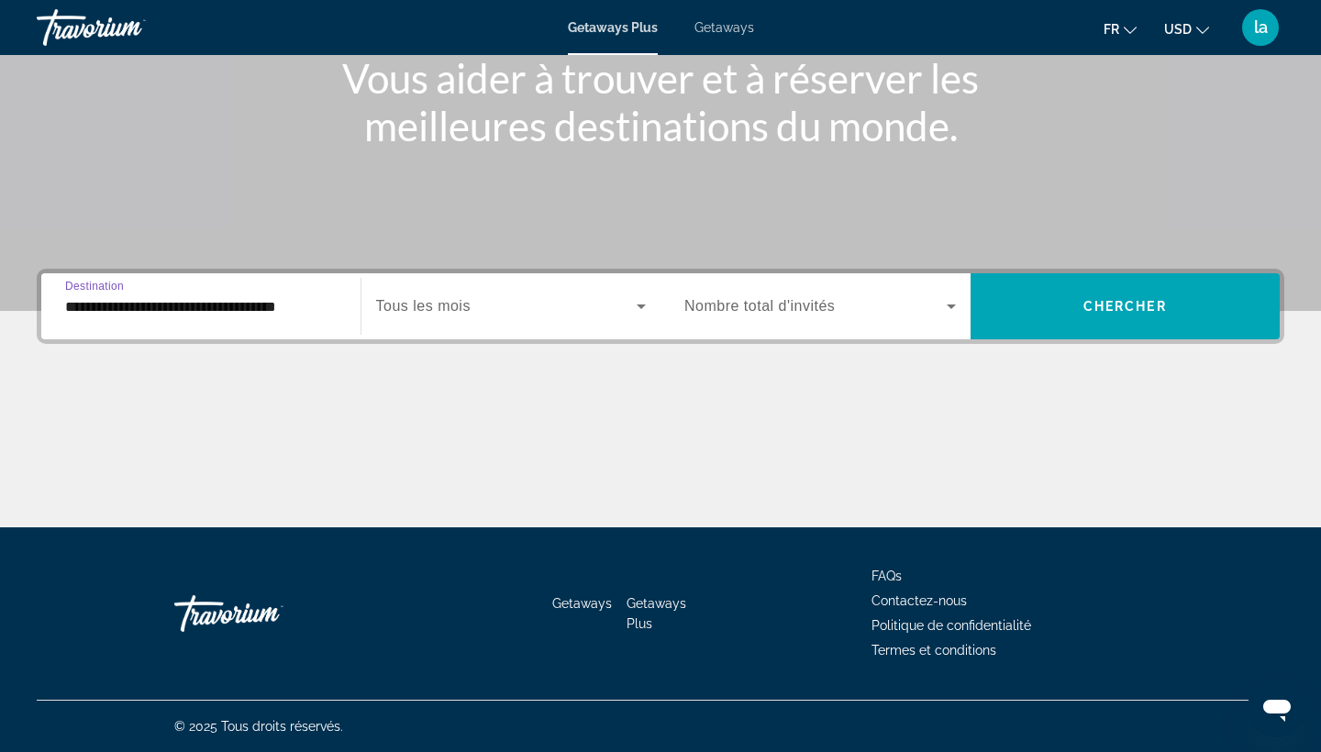
click at [754, 315] on span "Search widget" at bounding box center [815, 306] width 262 height 22
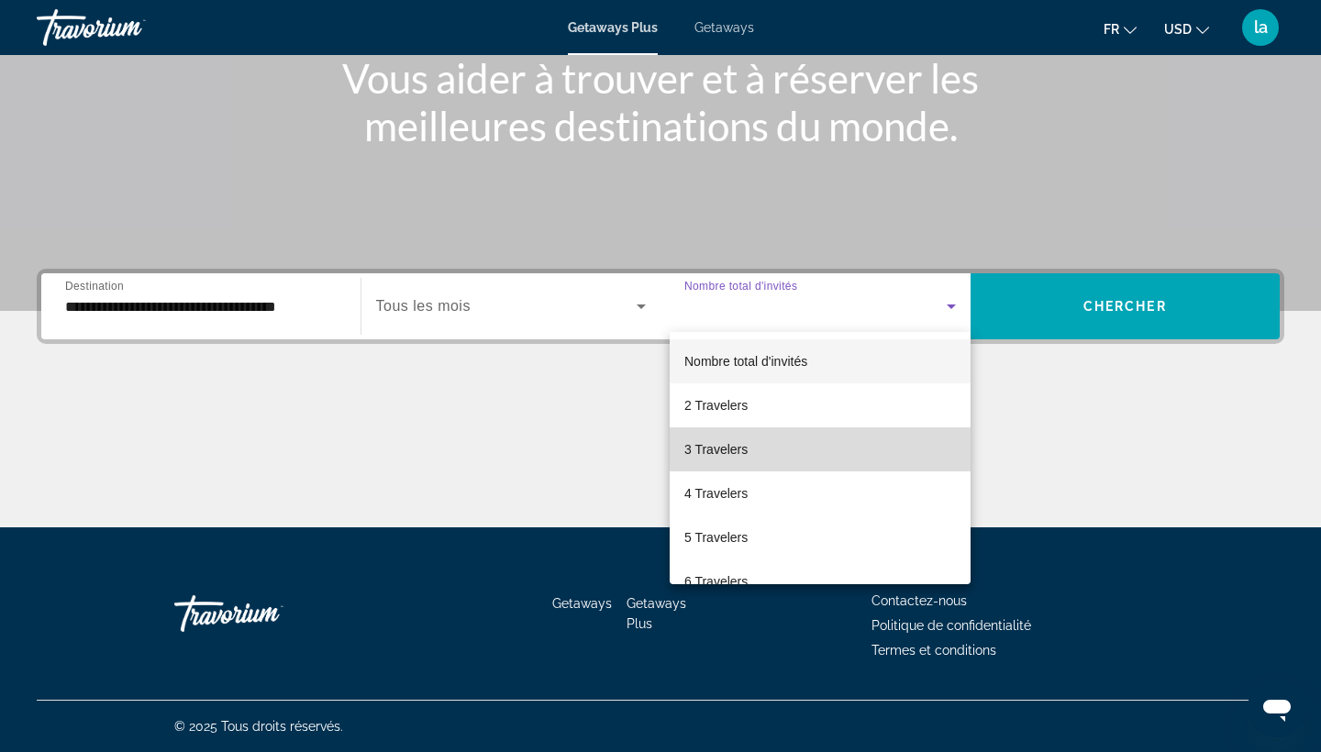
click at [732, 458] on span "3 Travelers" at bounding box center [715, 449] width 63 height 22
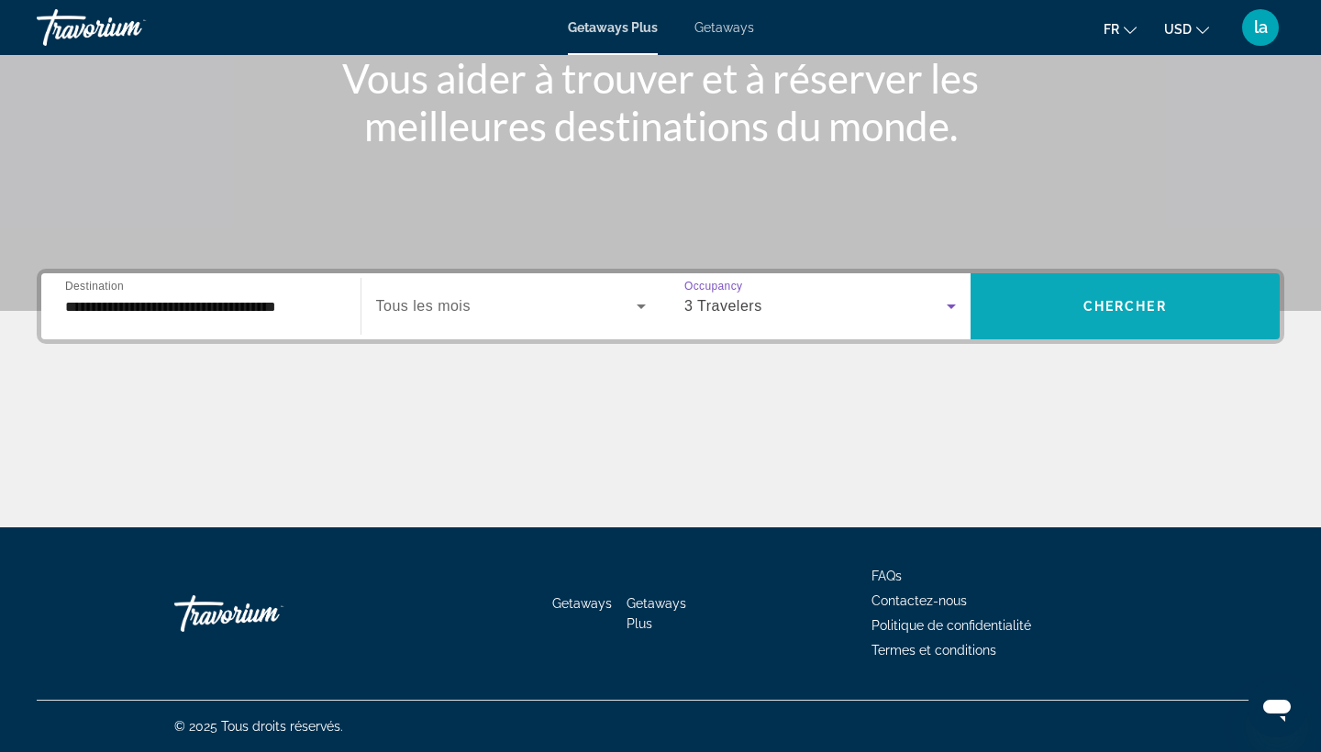
click at [1107, 304] on span "Chercher" at bounding box center [1124, 306] width 83 height 15
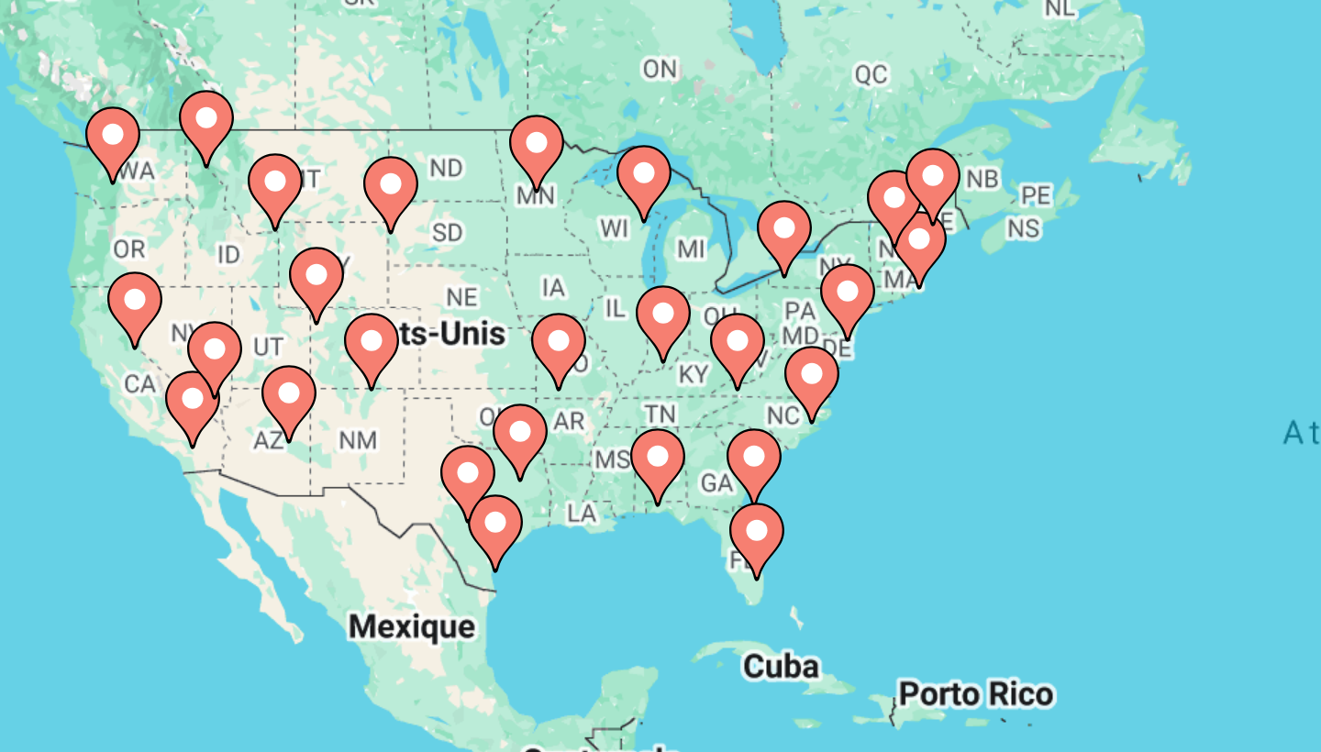
click at [391, 377] on image "Main content" at bounding box center [396, 382] width 11 height 11
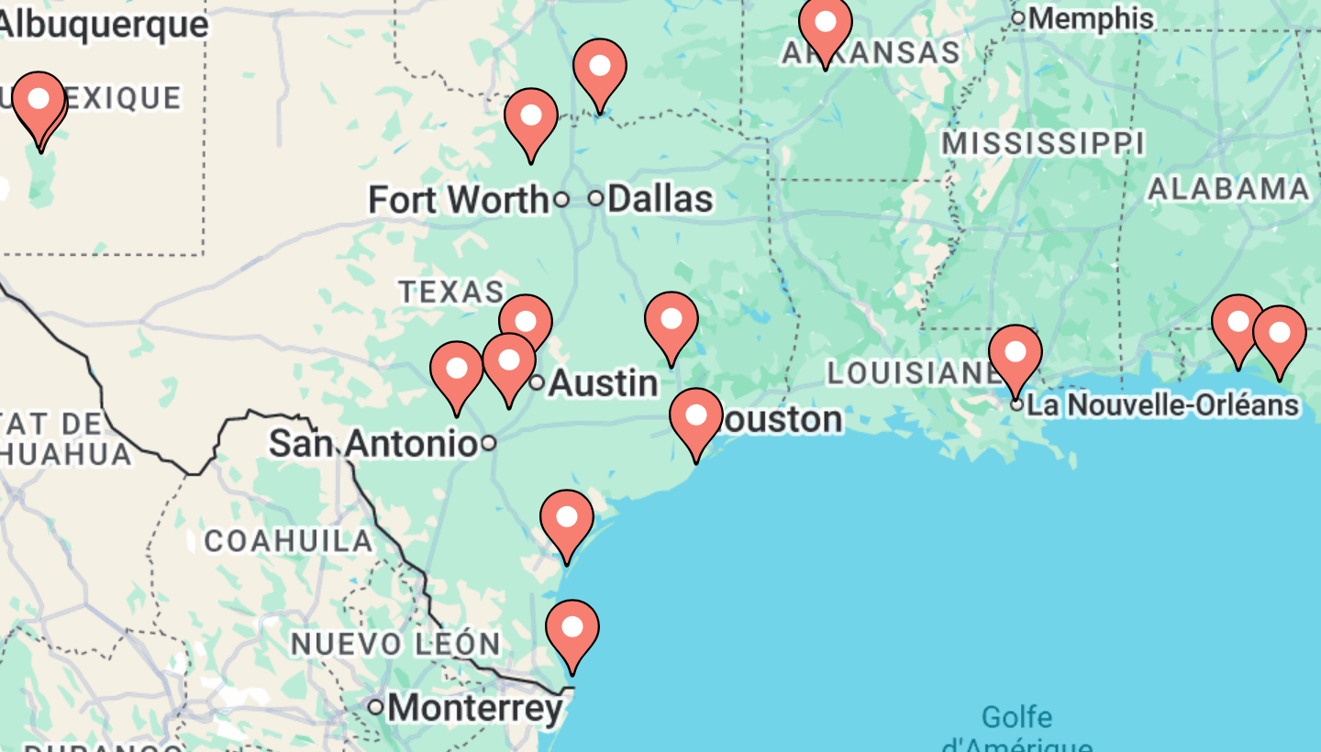
click at [363, 331] on image "Main content" at bounding box center [368, 336] width 11 height 11
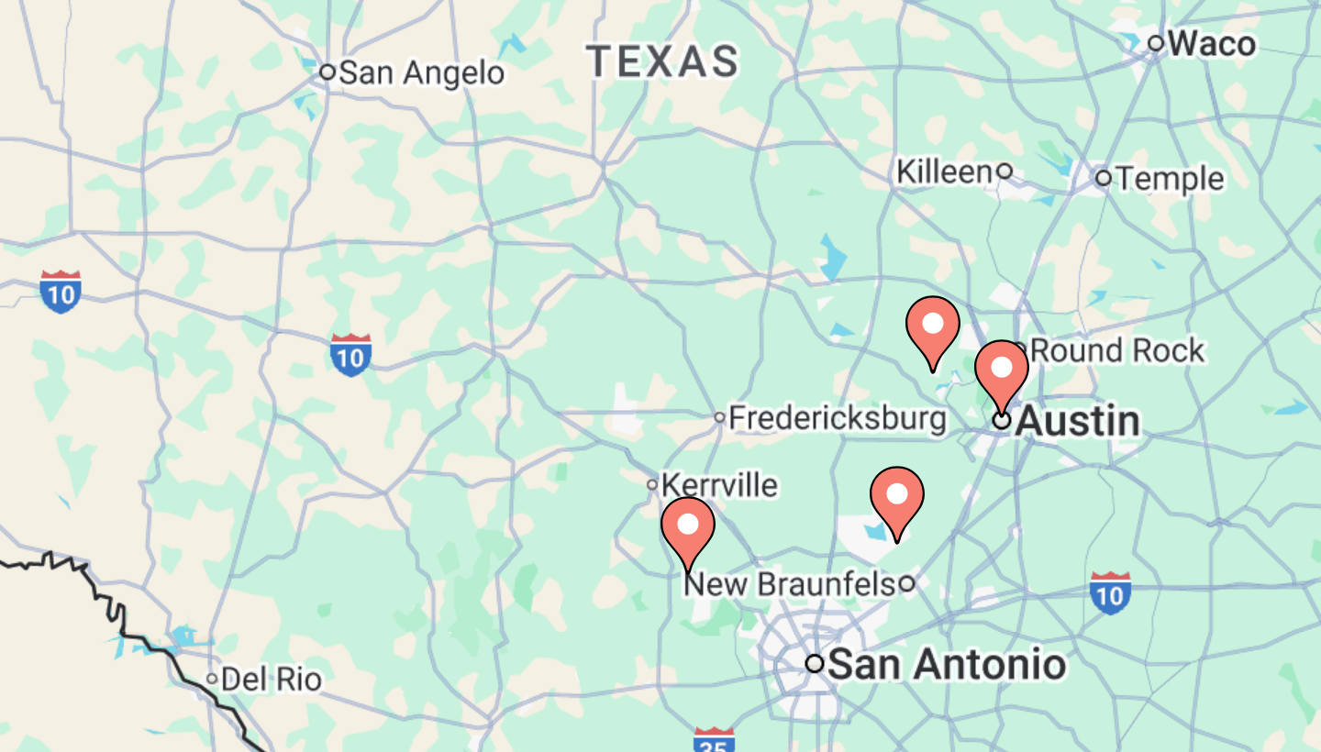
click at [473, 393] on image "Main content" at bounding box center [478, 398] width 11 height 11
type input "**********"
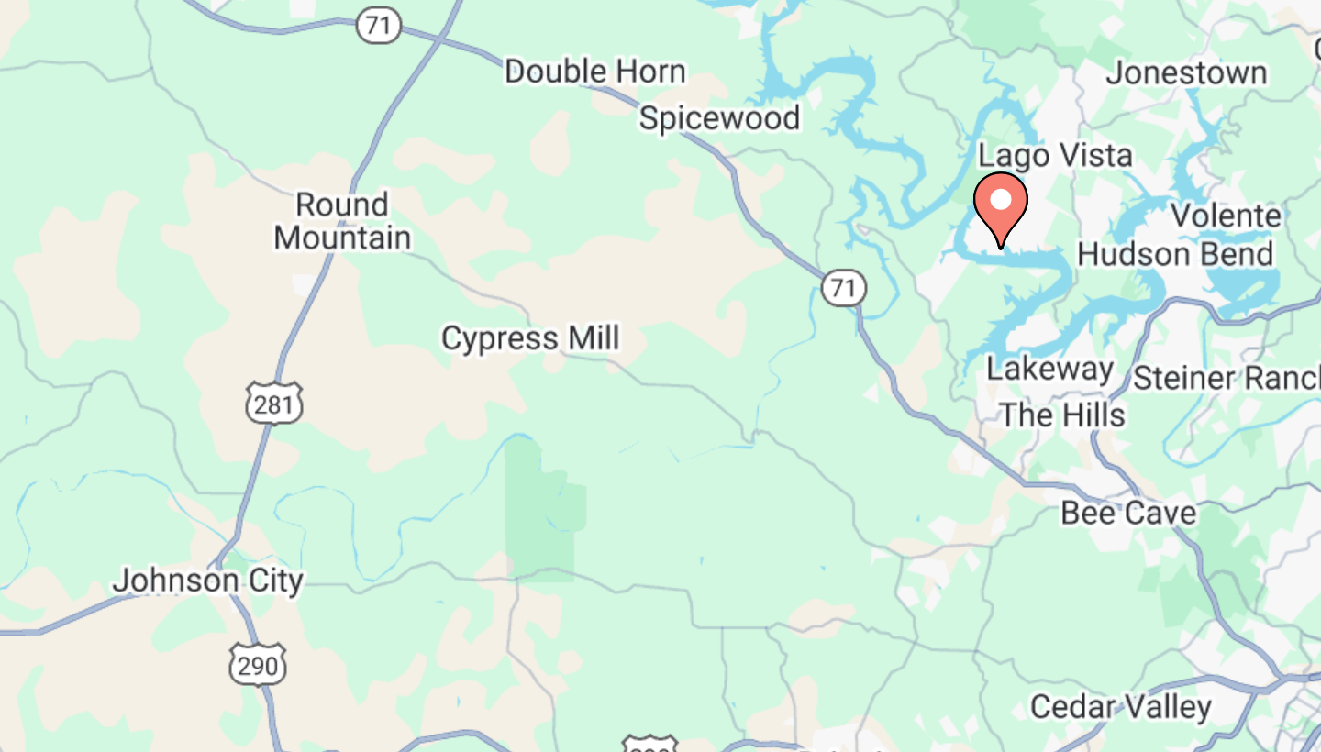
click at [476, 268] on image "Main content" at bounding box center [481, 273] width 11 height 11
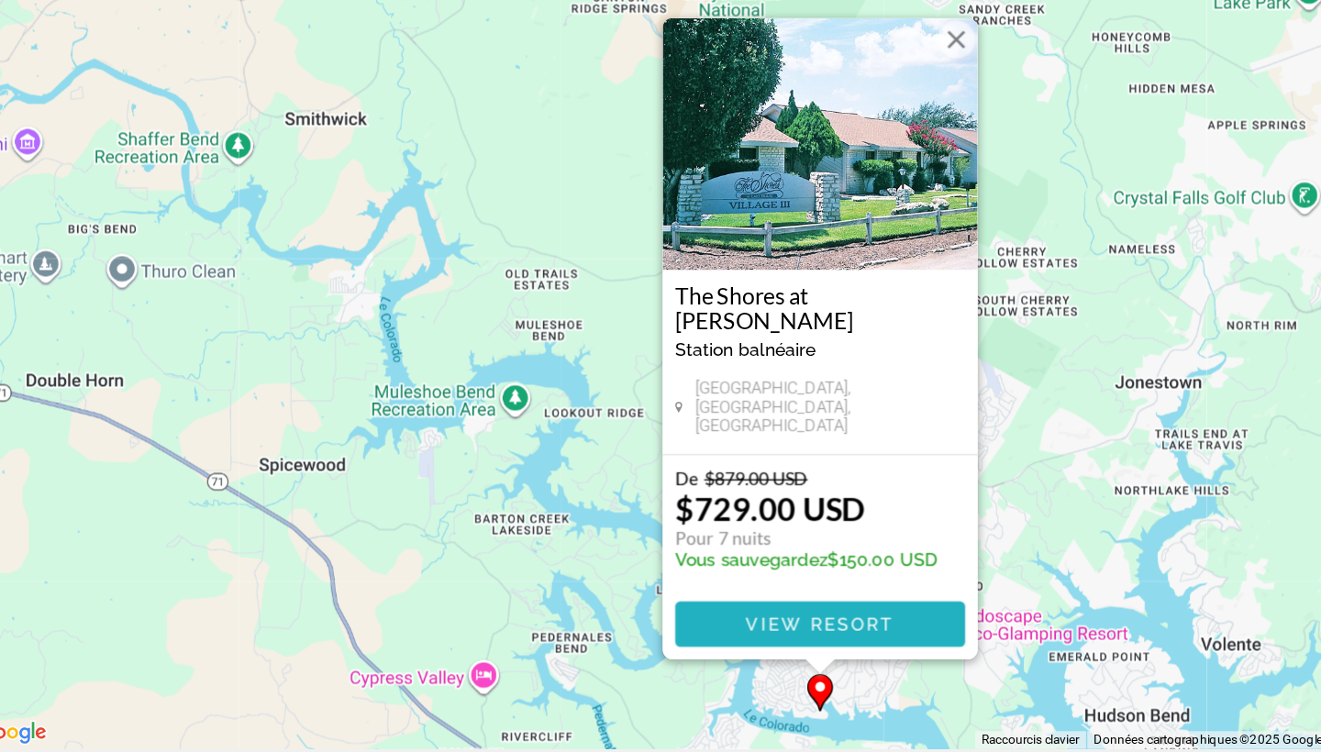
click at [636, 581] on span "View Resort" at bounding box center [660, 588] width 108 height 15
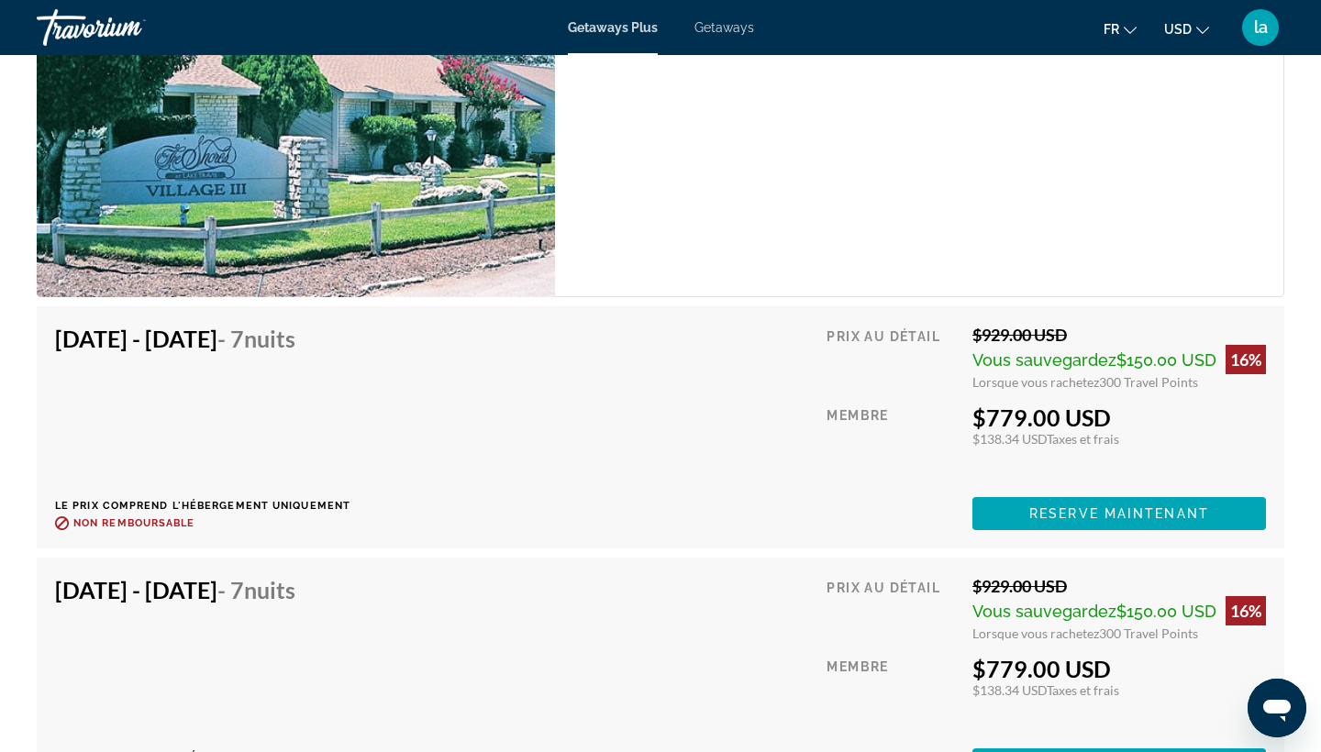
scroll to position [3494, 0]
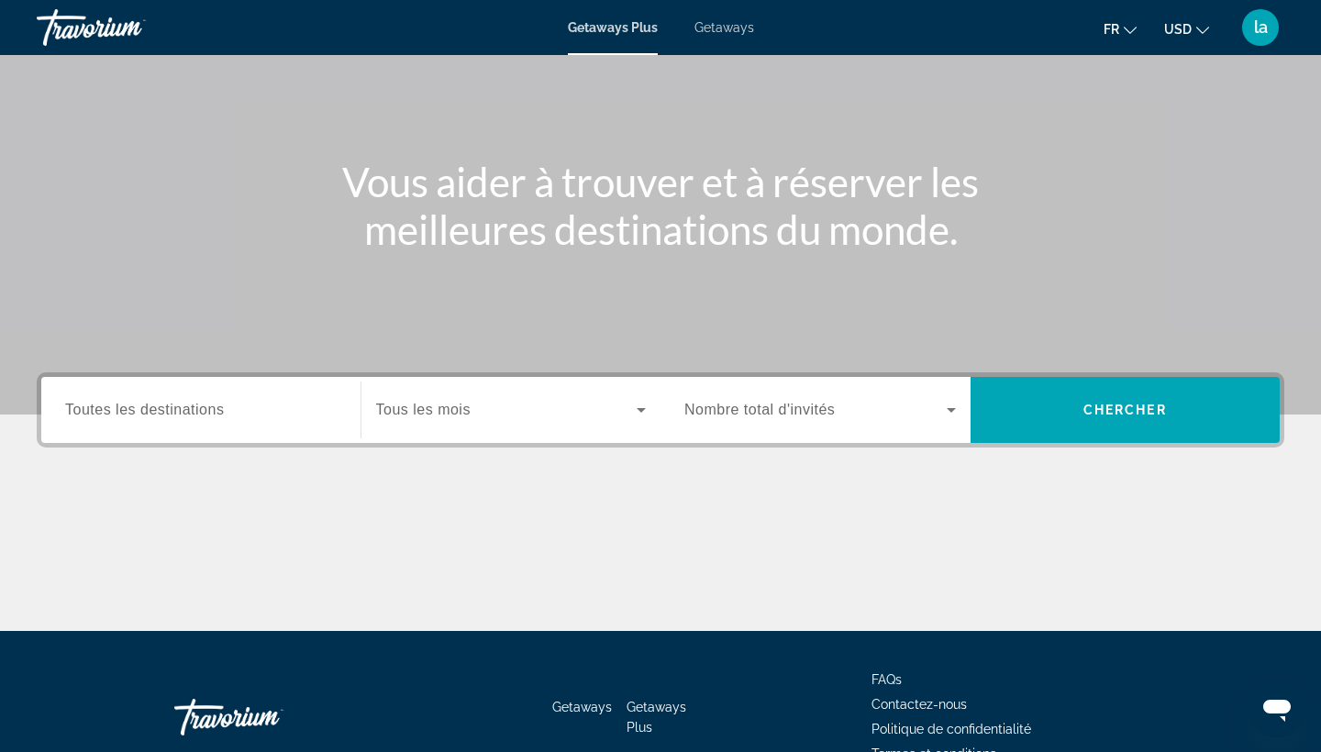
click at [139, 405] on span "Toutes les destinations" at bounding box center [144, 410] width 159 height 16
click at [139, 405] on input "Destination Toutes les destinations" at bounding box center [200, 411] width 271 height 22
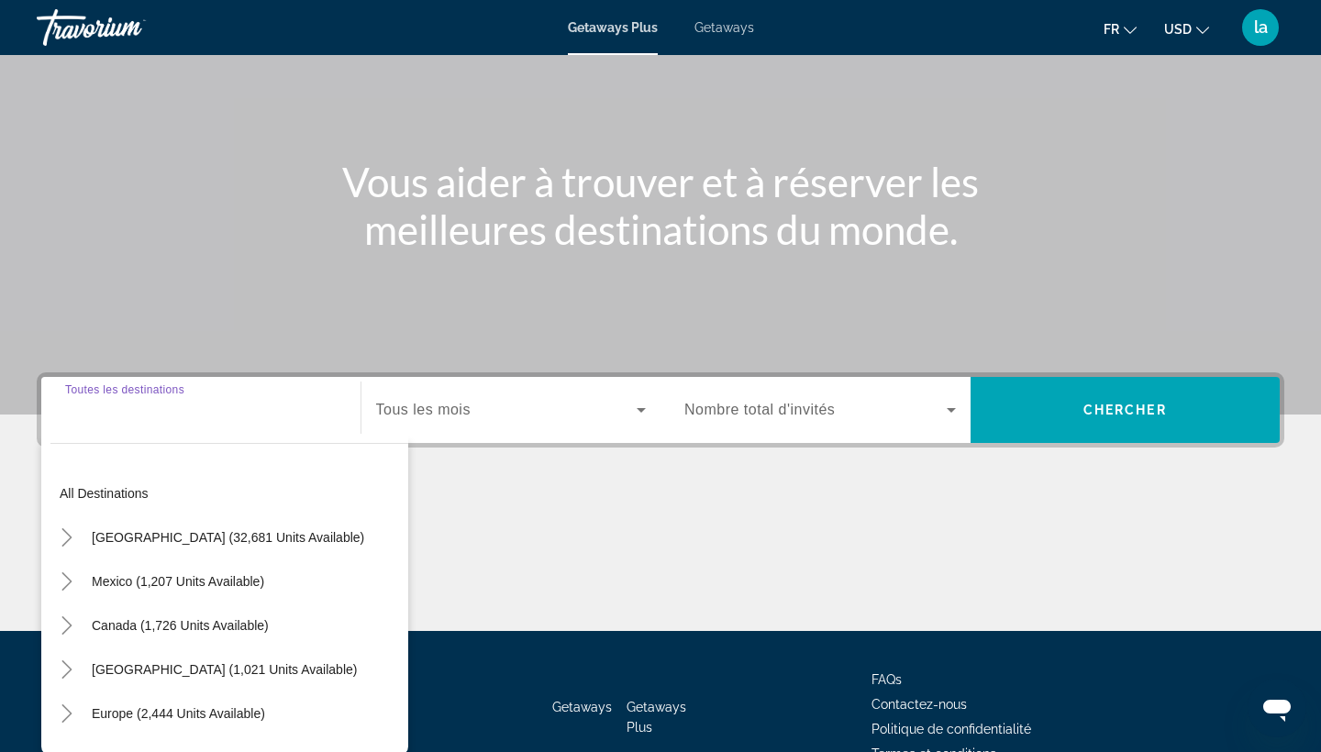
scroll to position [239, 0]
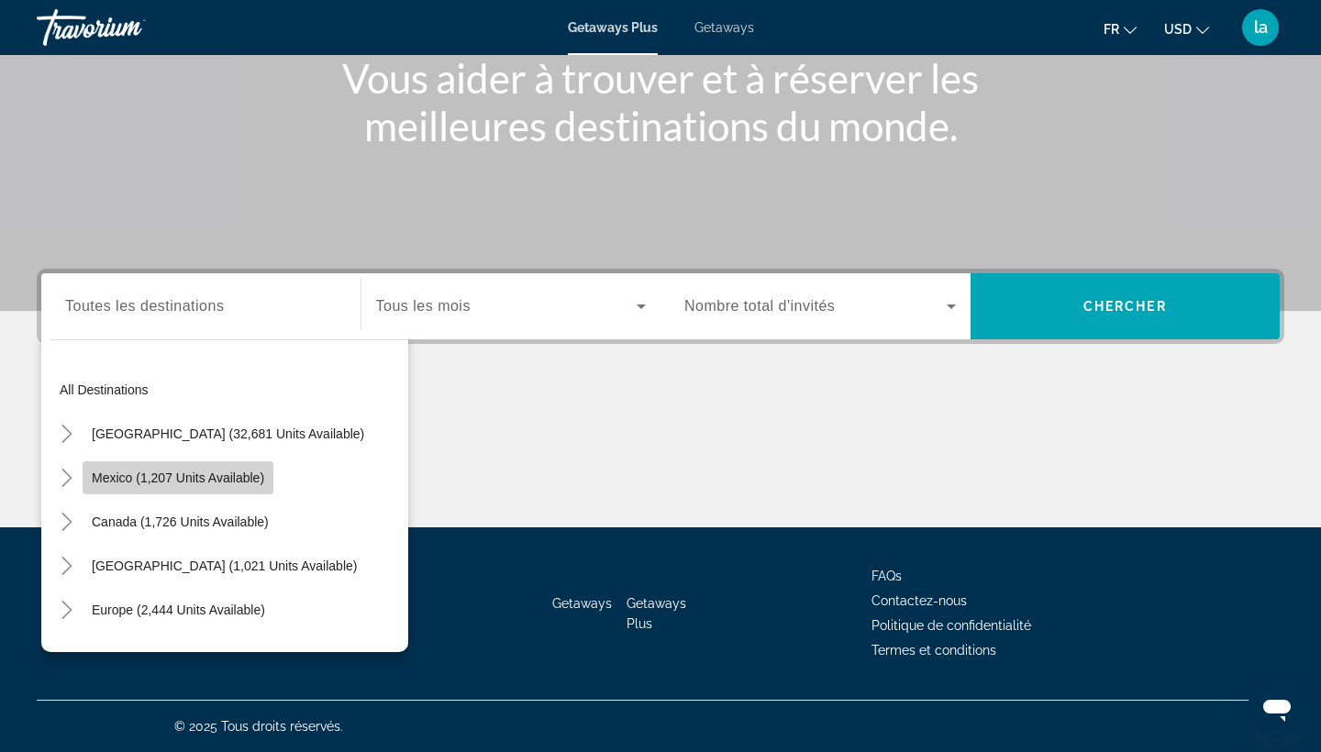
click at [154, 470] on span "Search widget" at bounding box center [178, 478] width 191 height 44
type input "**********"
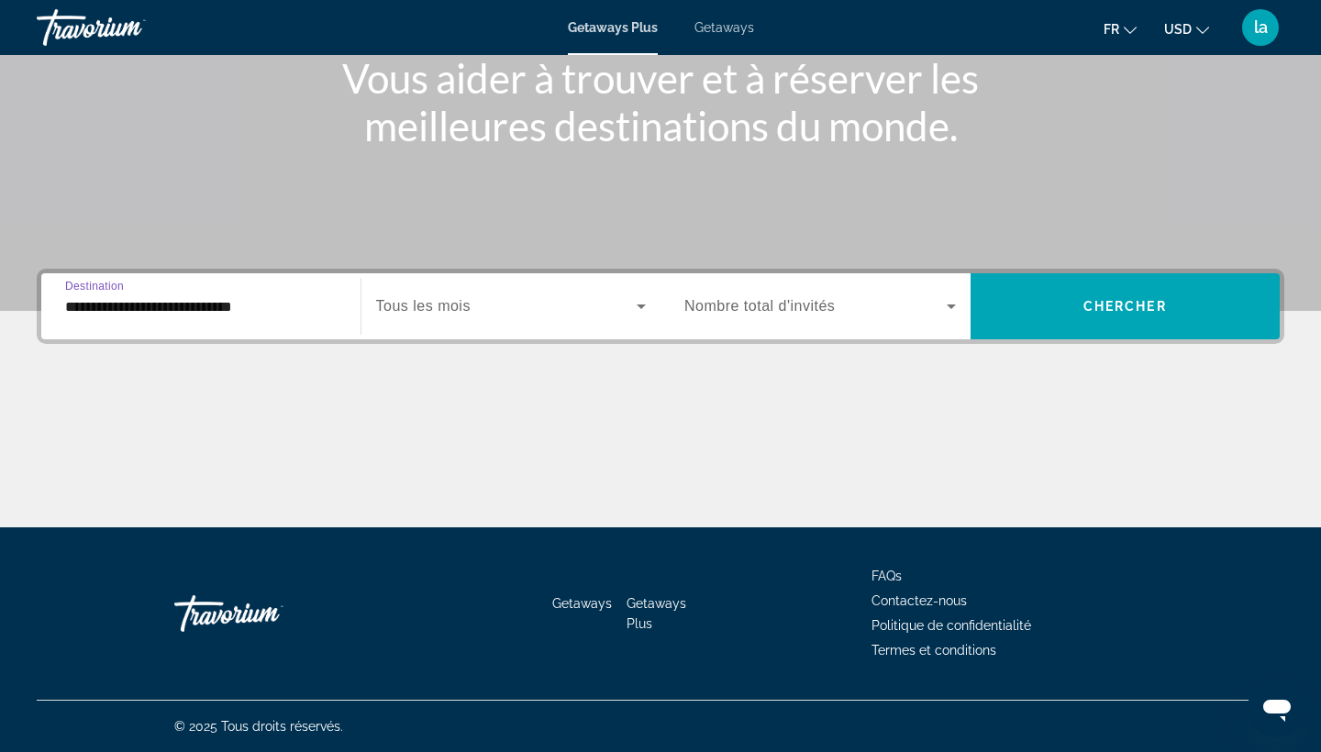
click at [802, 312] on span "Nombre total d'invités" at bounding box center [759, 306] width 150 height 16
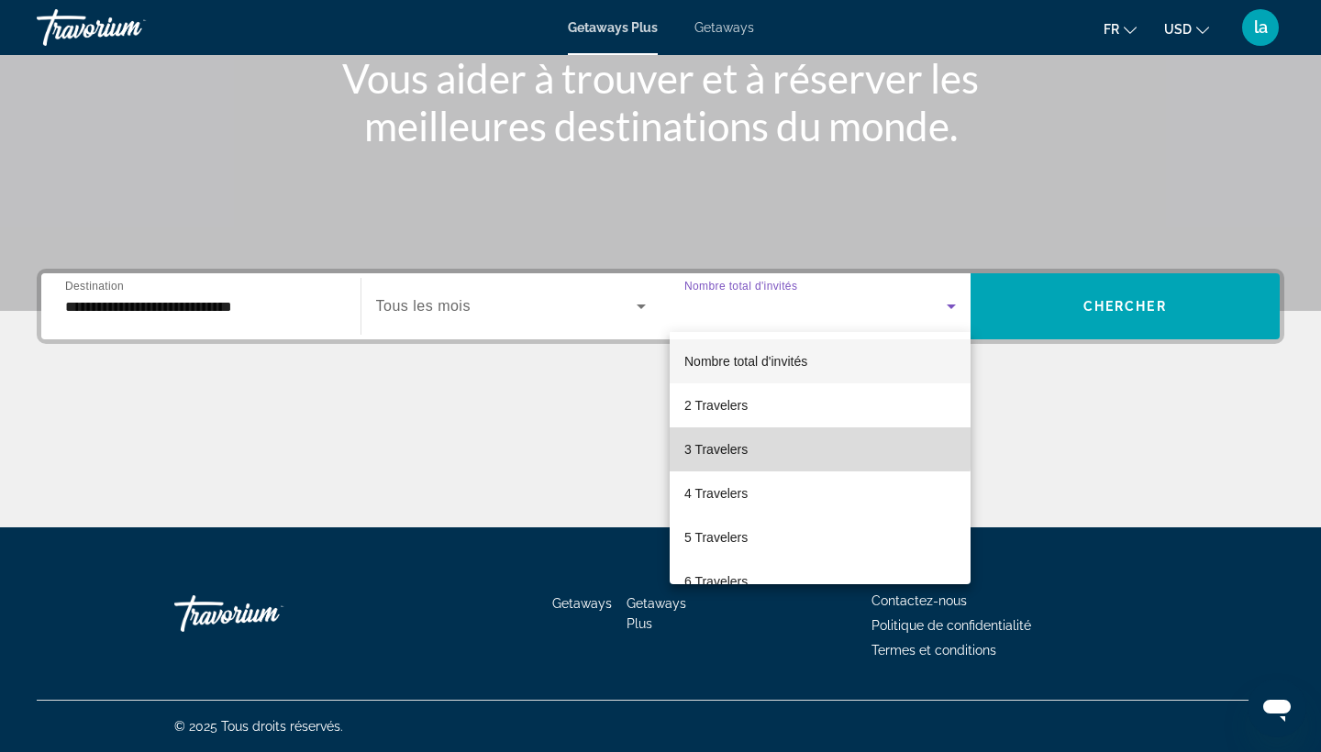
click at [750, 448] on mat-option "3 Travelers" at bounding box center [820, 449] width 301 height 44
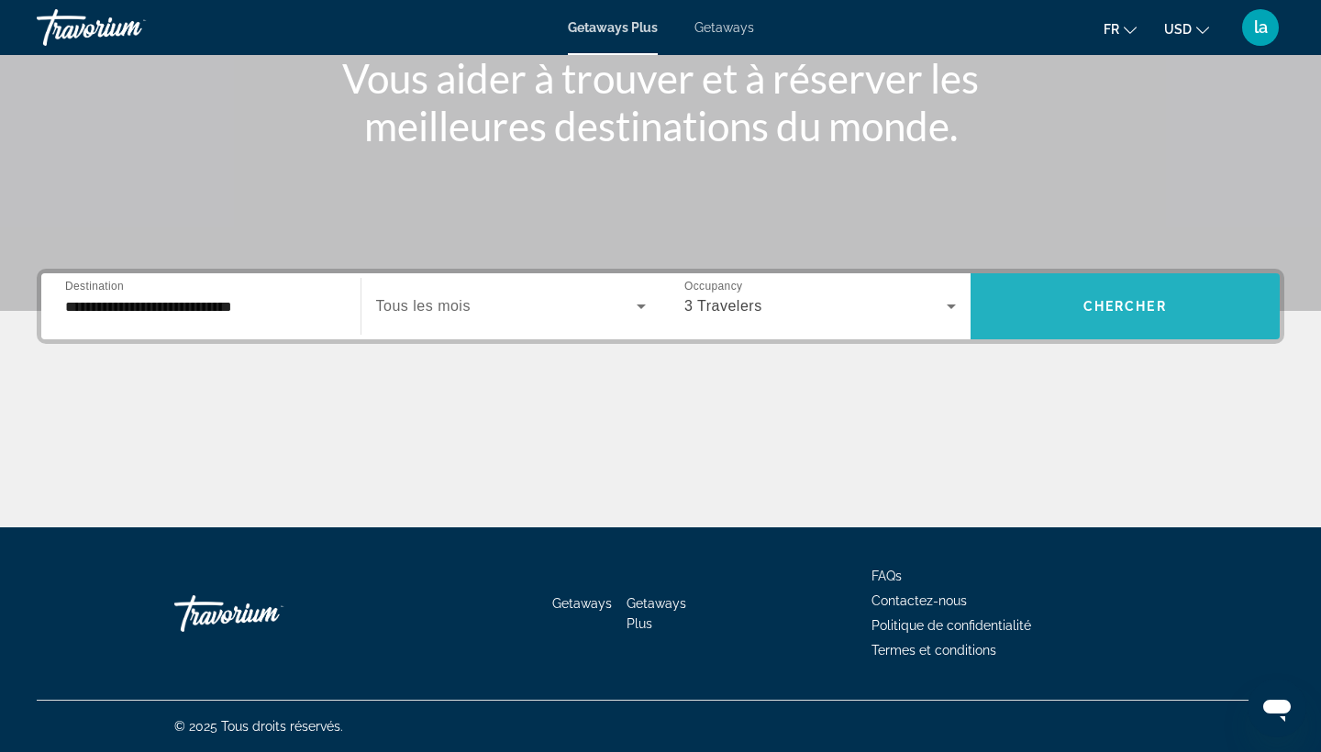
click at [1037, 304] on span "Search widget" at bounding box center [1125, 306] width 310 height 44
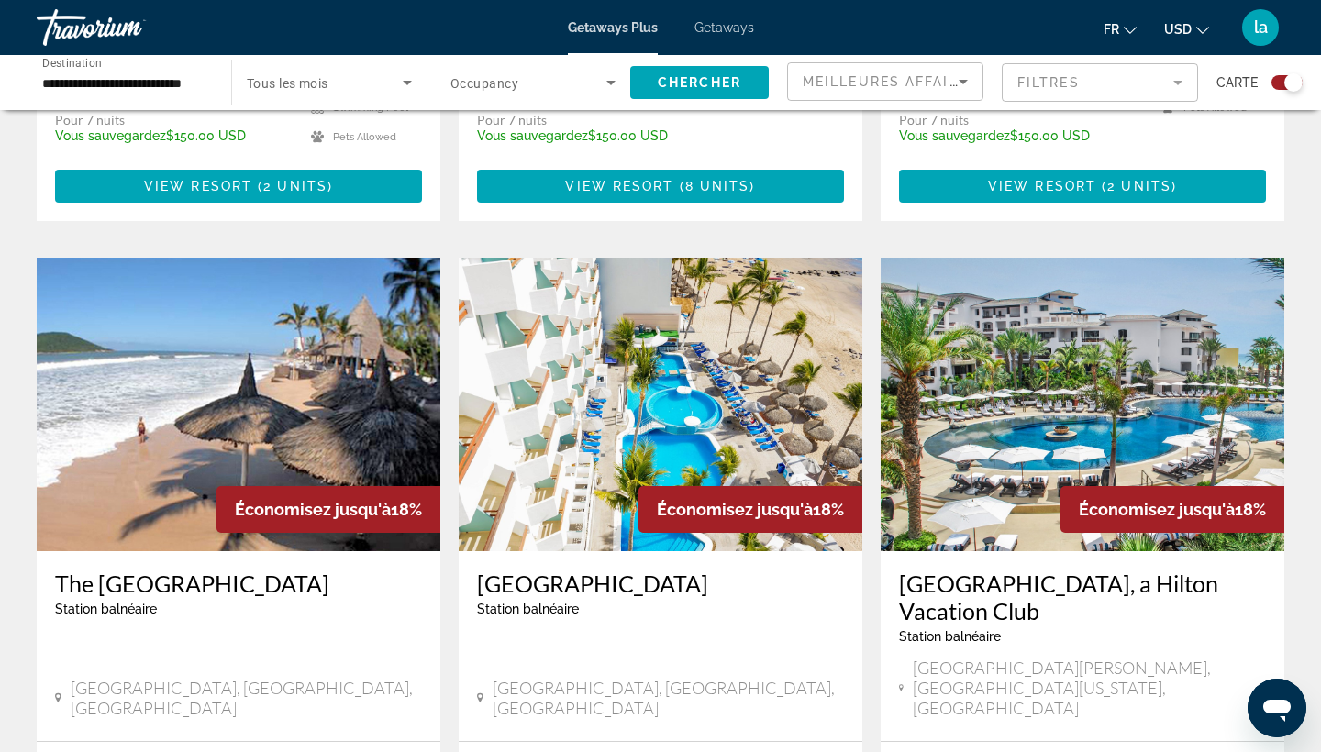
scroll to position [2463, 0]
